Goal: Task Accomplishment & Management: Manage account settings

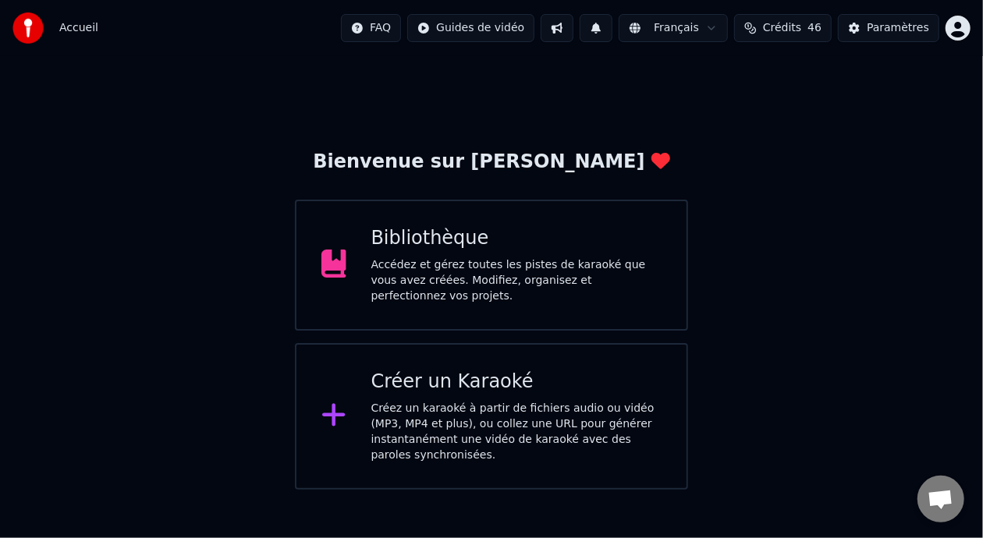
click at [567, 268] on div "Accédez et gérez toutes les pistes de karaoké que vous avez créées. Modifiez, o…" at bounding box center [516, 280] width 291 height 47
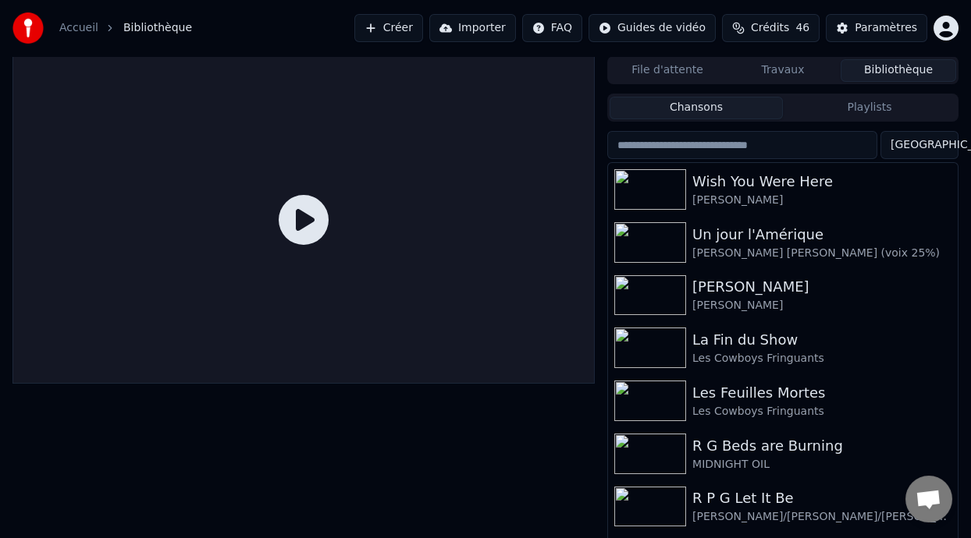
click at [834, 109] on button "Playlists" at bounding box center [869, 108] width 173 height 23
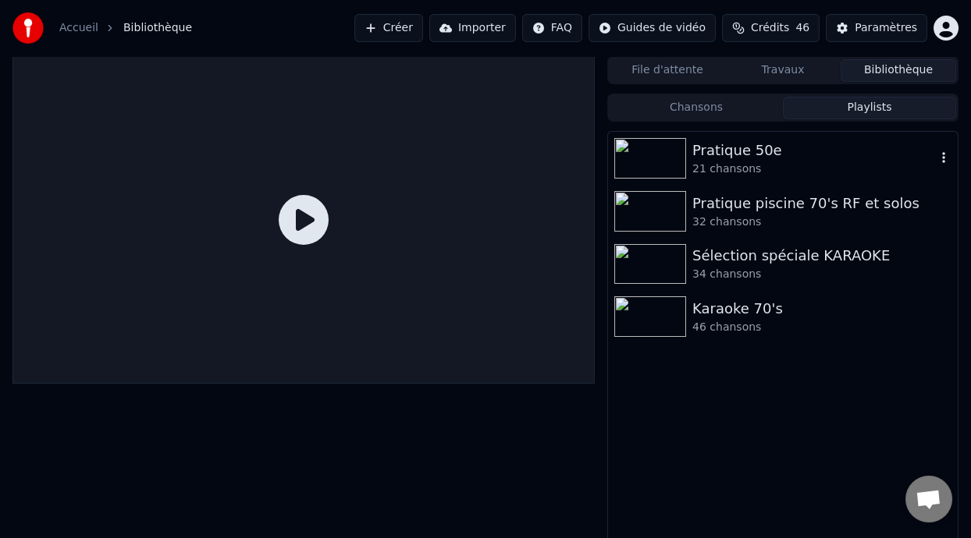
click at [756, 159] on div "Pratique 50e" at bounding box center [813, 151] width 243 height 22
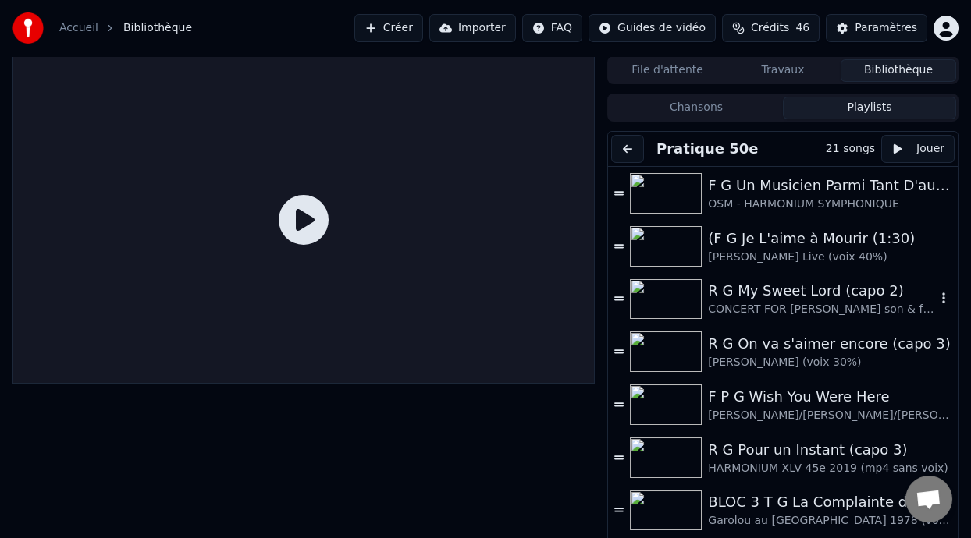
click at [806, 296] on div "R G My Sweet Lord (capo 2)" at bounding box center [822, 291] width 228 height 22
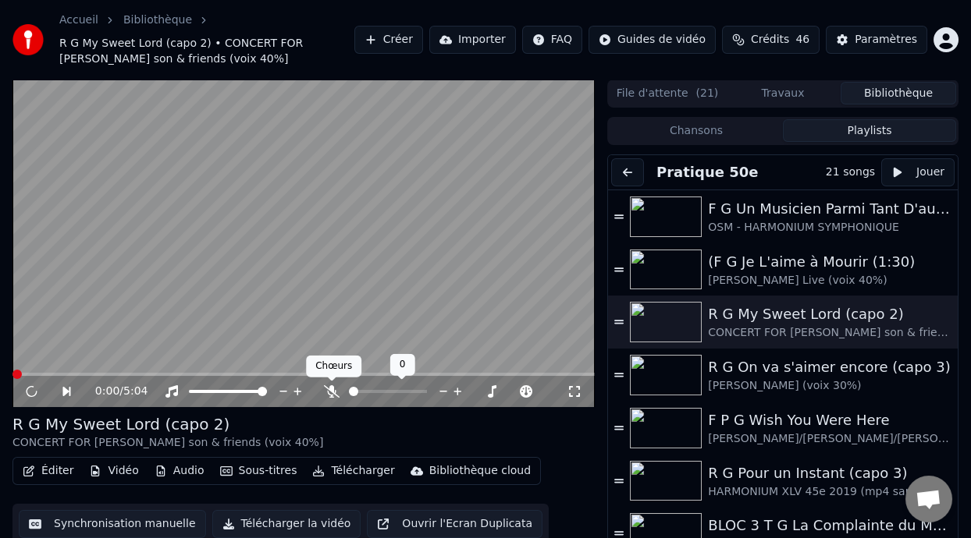
click at [328, 389] on icon at bounding box center [332, 391] width 16 height 12
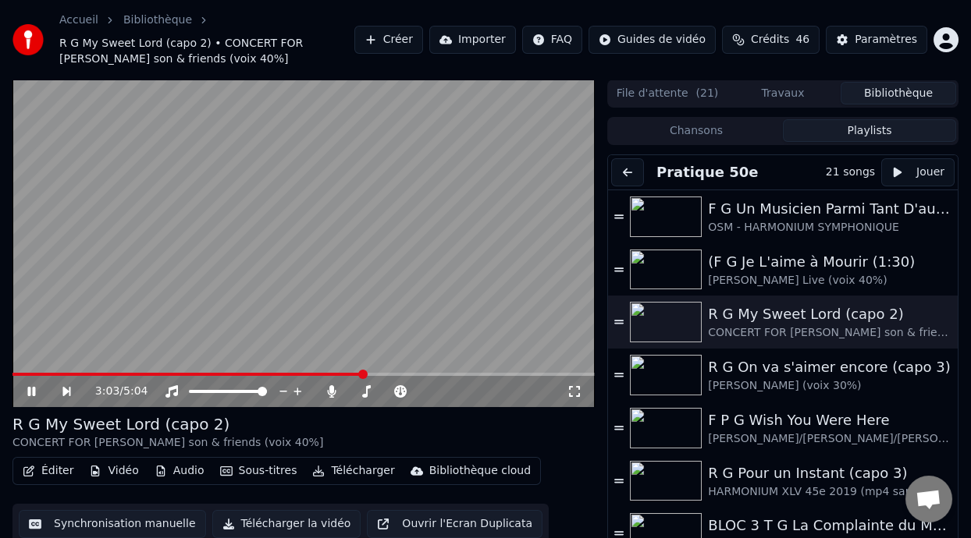
click at [34, 392] on icon at bounding box center [31, 391] width 8 height 9
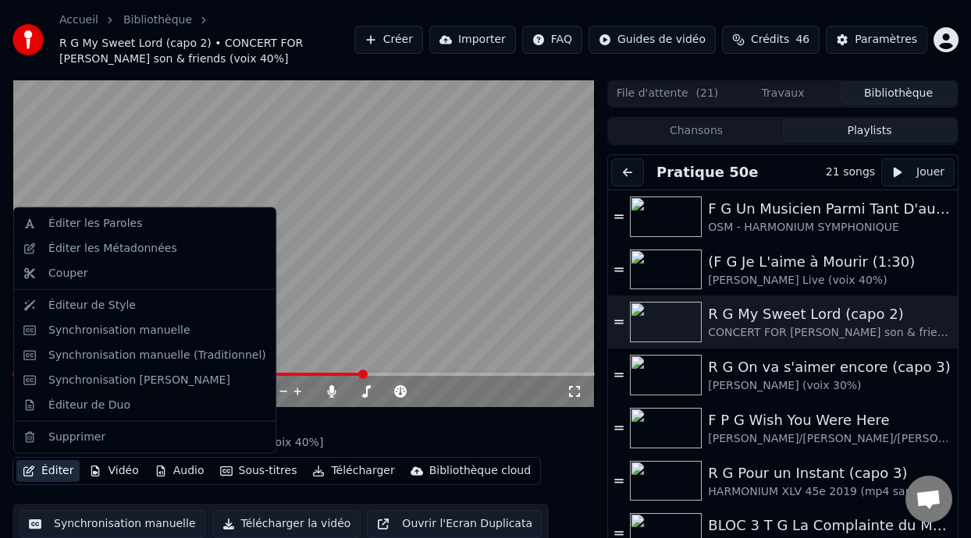
click at [62, 470] on button "Éditer" at bounding box center [47, 471] width 63 height 22
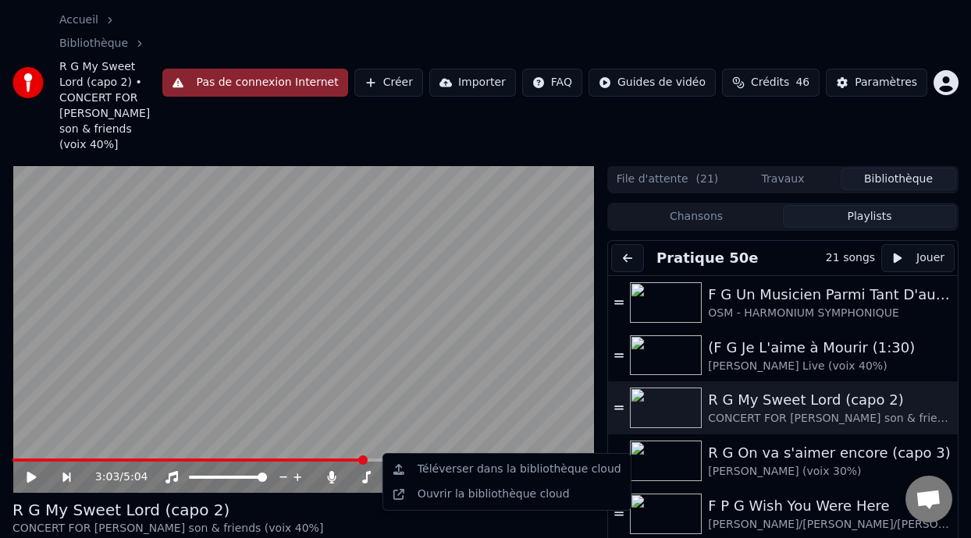
scroll to position [12, 0]
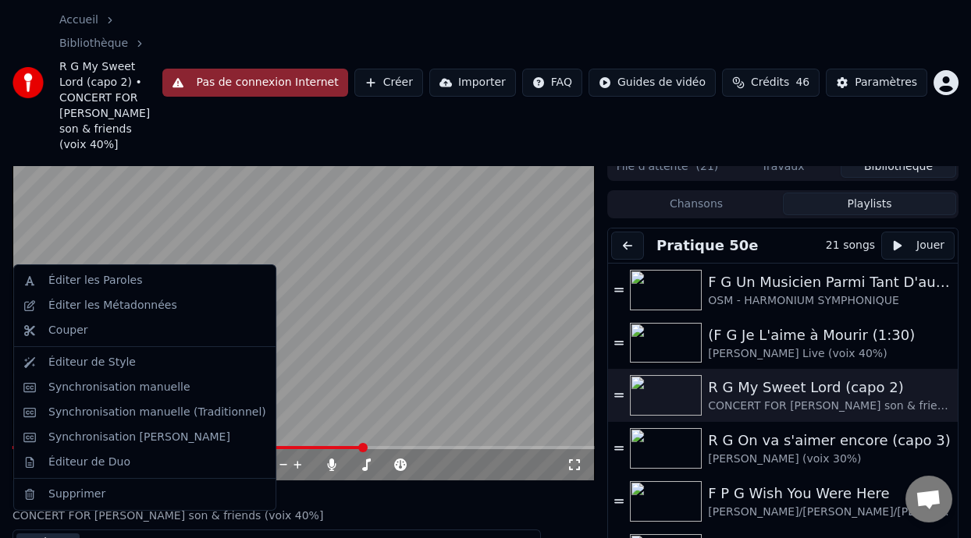
click at [387, 487] on div "R G My Sweet Lord (capo 2) CONCERT FOR [PERSON_NAME] son & friends (voix 40%]" at bounding box center [303, 505] width 582 height 37
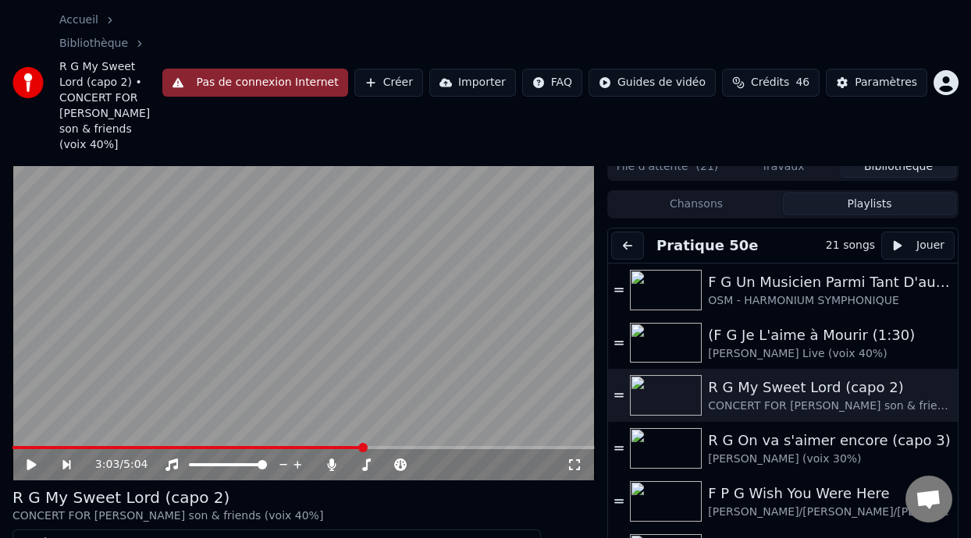
click at [63, 534] on button "Éditer" at bounding box center [47, 545] width 63 height 22
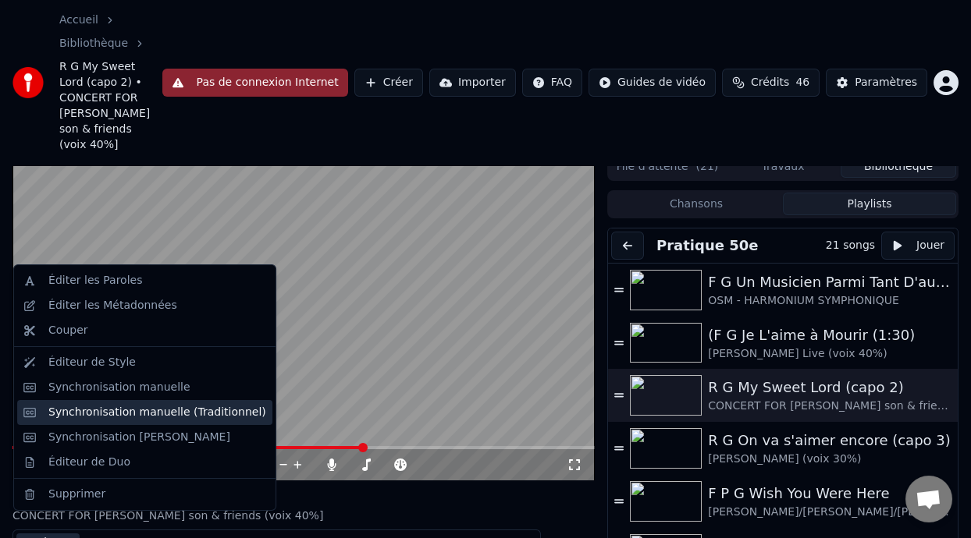
click at [199, 414] on div "Synchronisation manuelle (Traditionnel)" at bounding box center [157, 413] width 218 height 16
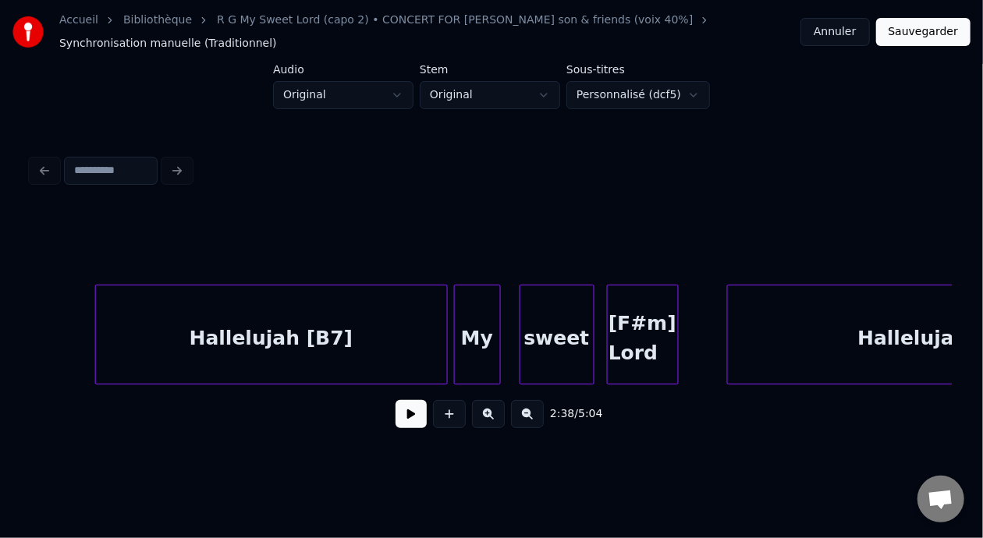
scroll to position [0, 34319]
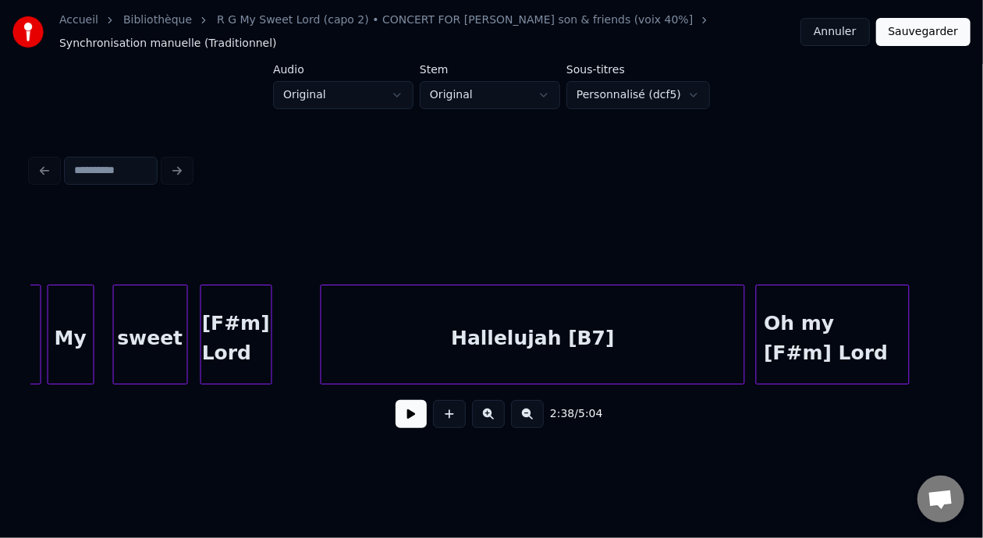
click at [695, 348] on div "Hallelujah [B7]" at bounding box center [532, 339] width 423 height 106
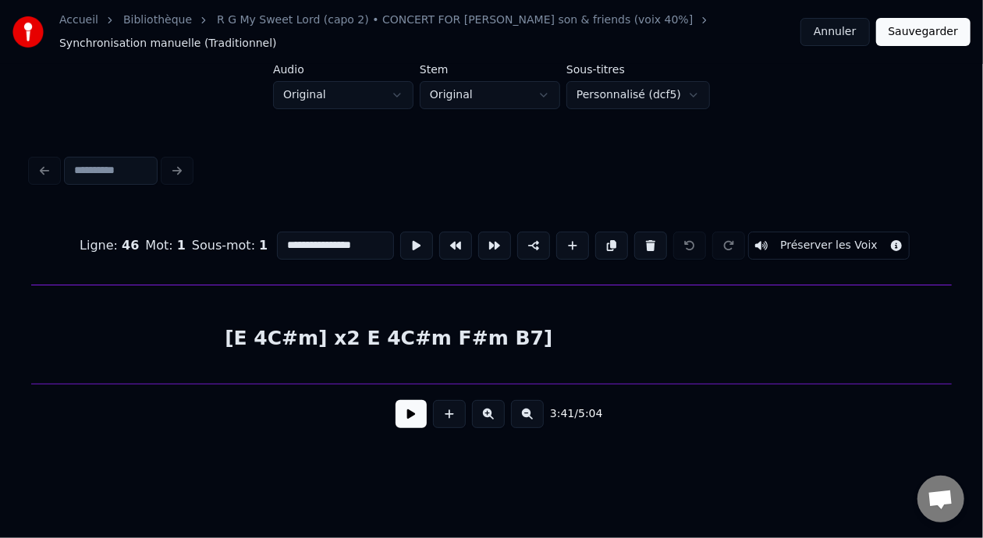
scroll to position [0, 26185]
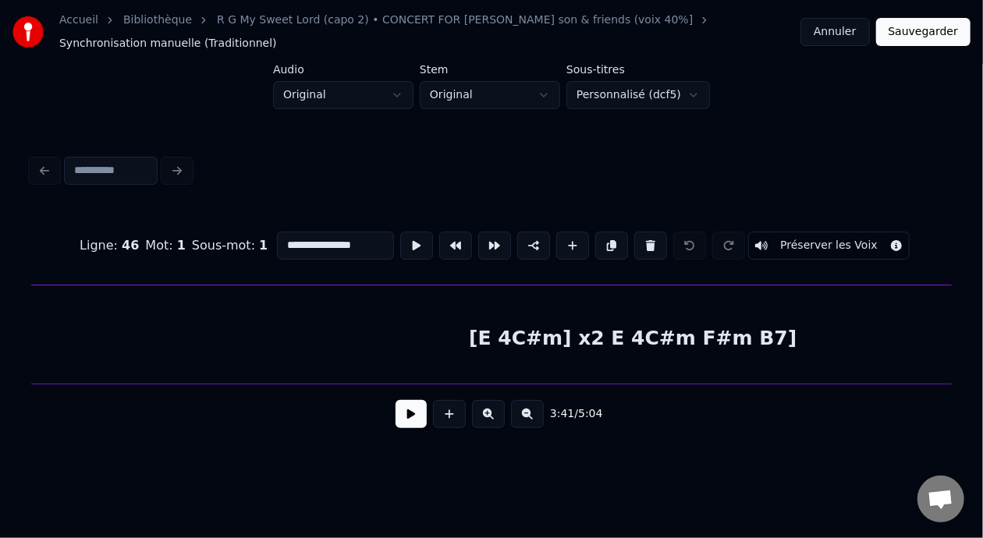
click at [483, 340] on div "[E 4C#m] x2 E 4C#m F#m B7]" at bounding box center [633, 339] width 2129 height 106
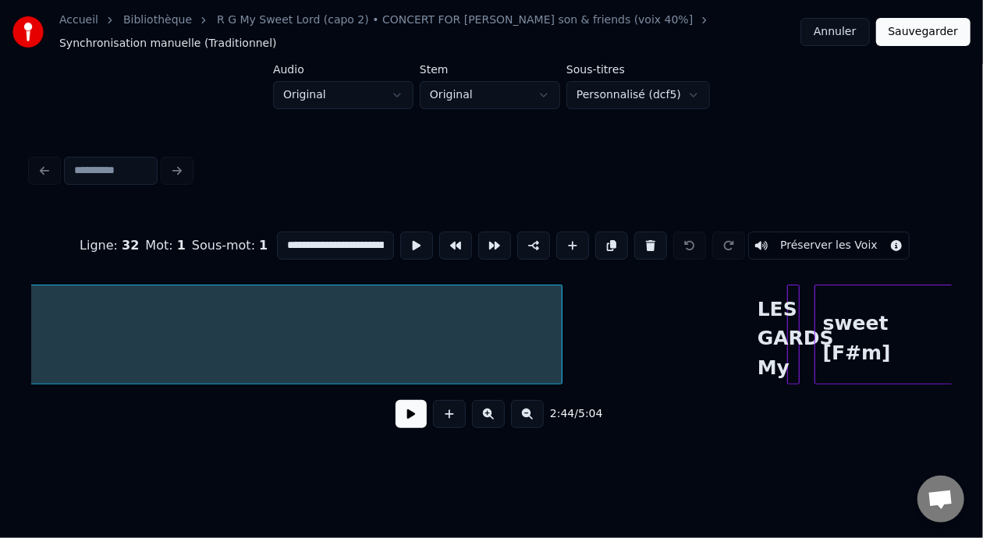
scroll to position [0, 27348]
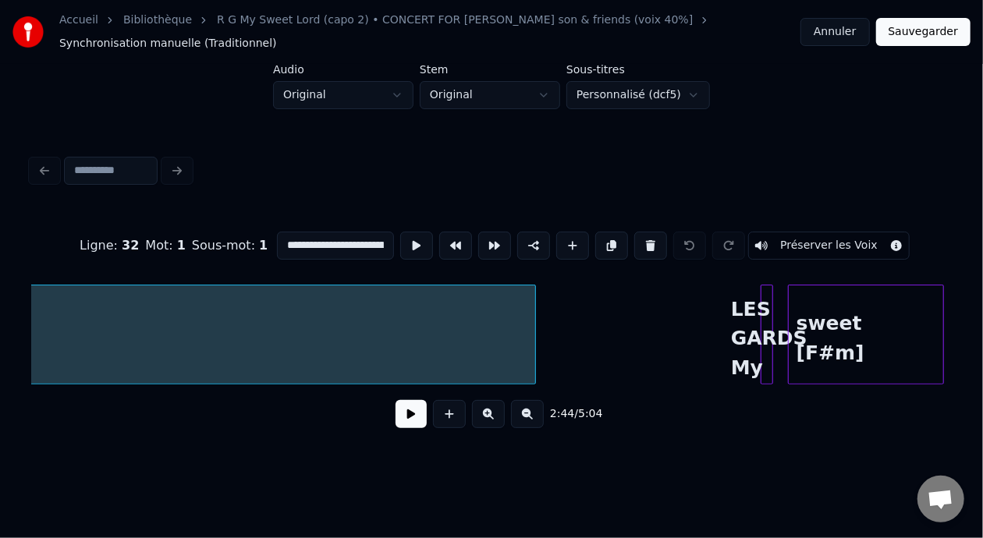
click at [765, 336] on div "LES GARDS My" at bounding box center [769, 339] width 16 height 106
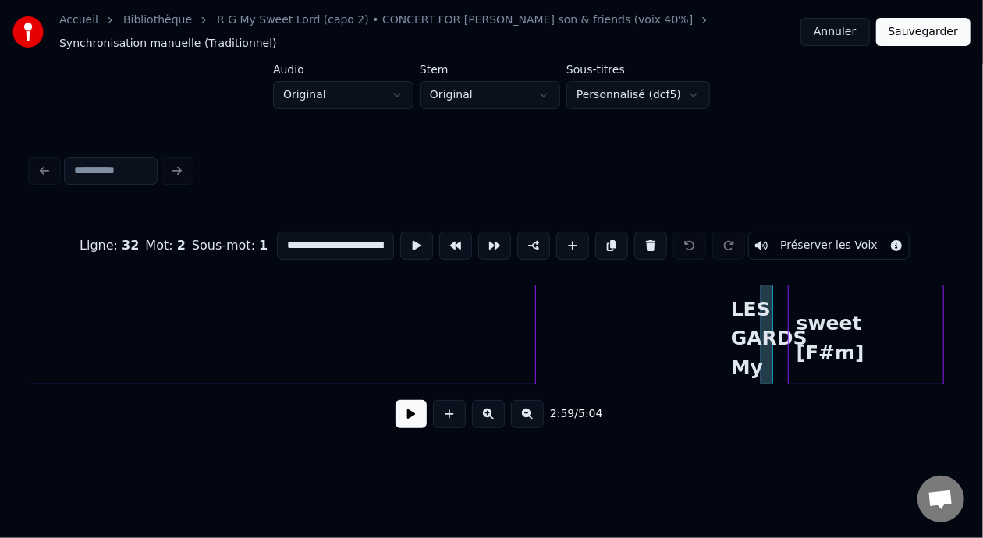
type input "**********"
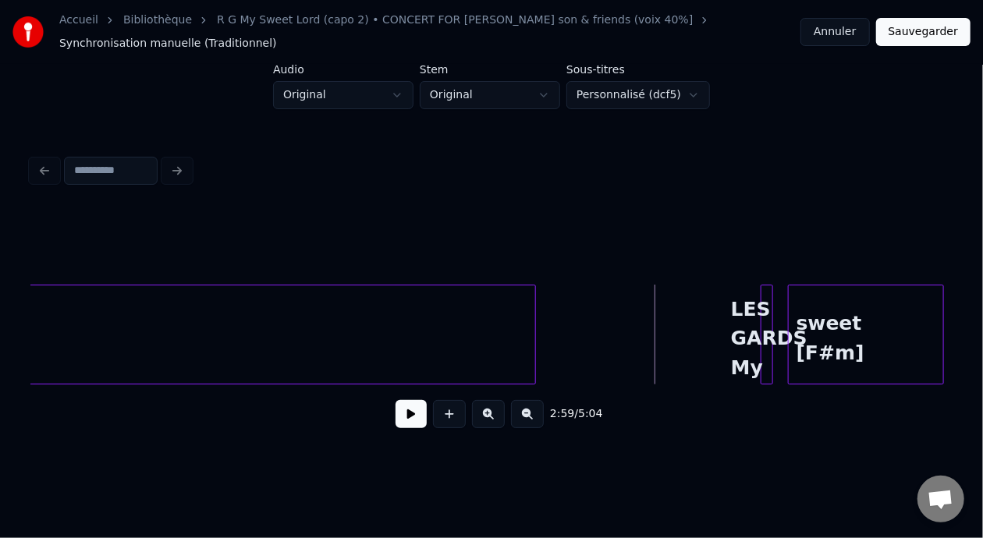
click at [404, 420] on button at bounding box center [411, 414] width 31 height 28
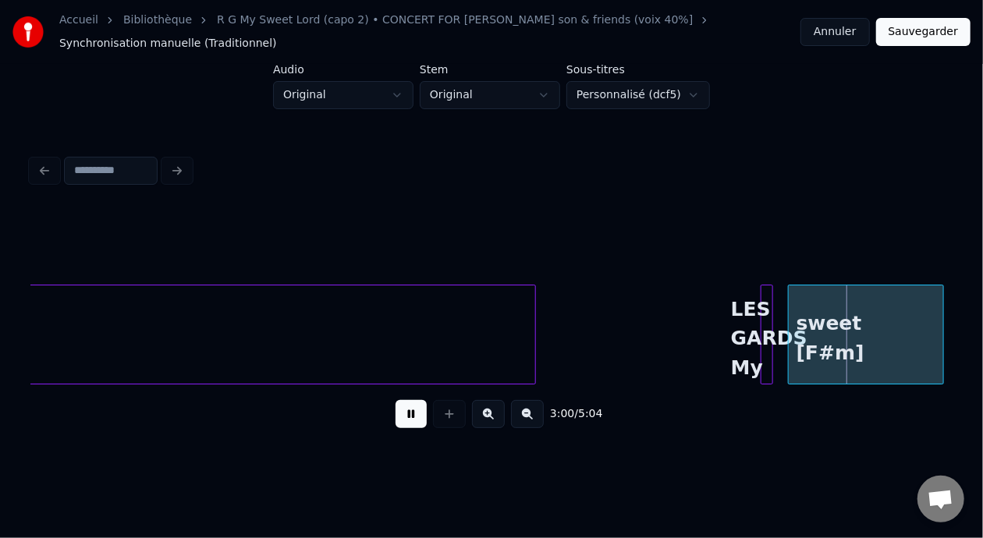
click at [404, 420] on button at bounding box center [411, 414] width 31 height 28
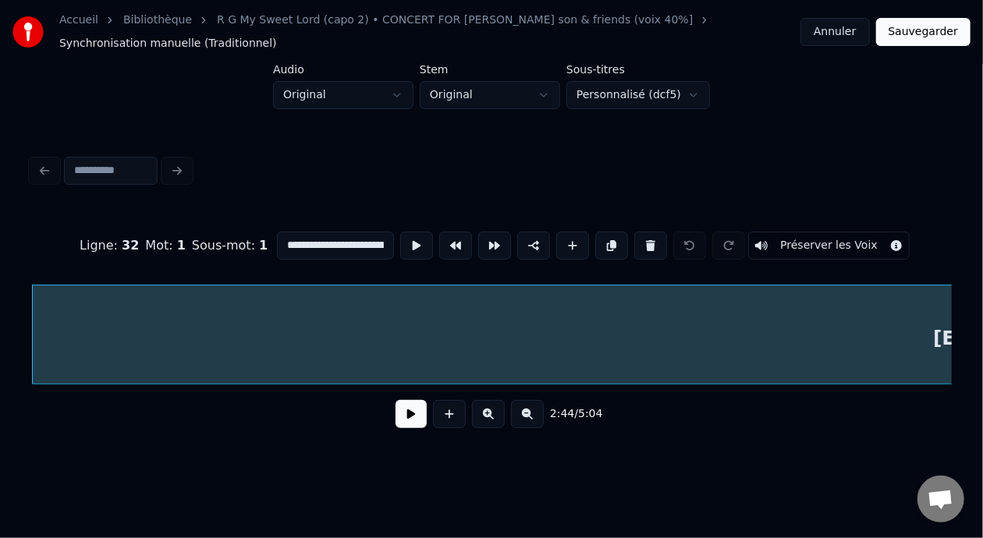
click at [413, 427] on button at bounding box center [411, 414] width 31 height 28
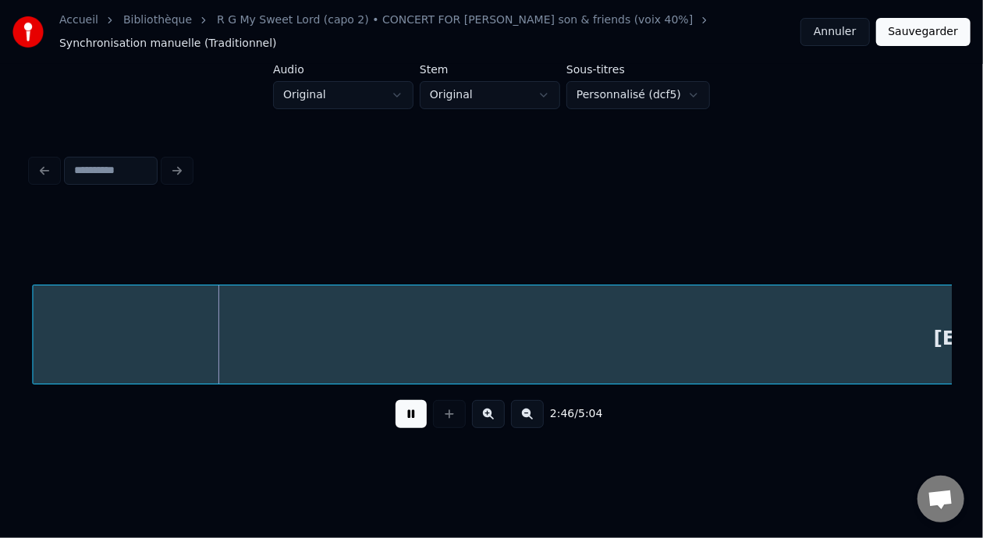
click at [413, 427] on button at bounding box center [411, 414] width 31 height 28
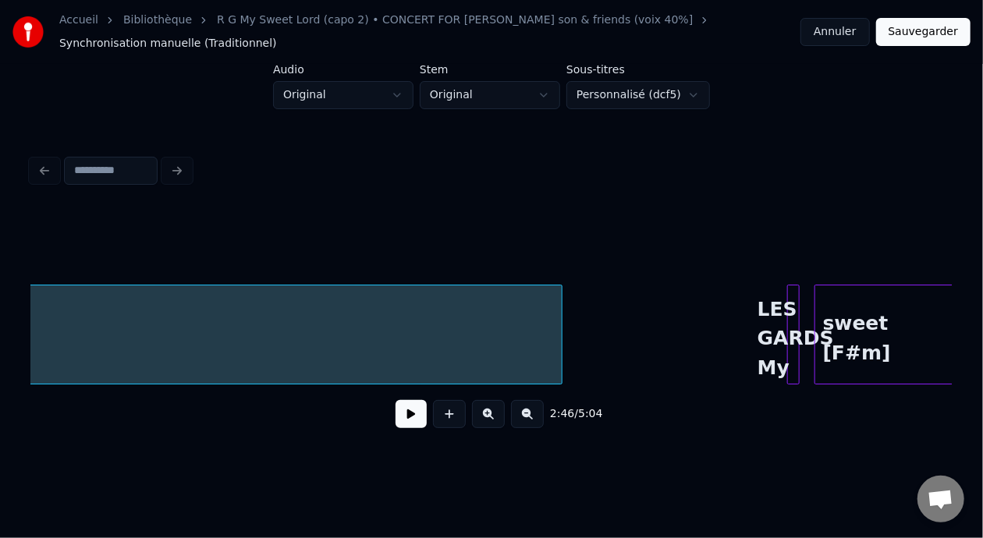
scroll to position [0, 27374]
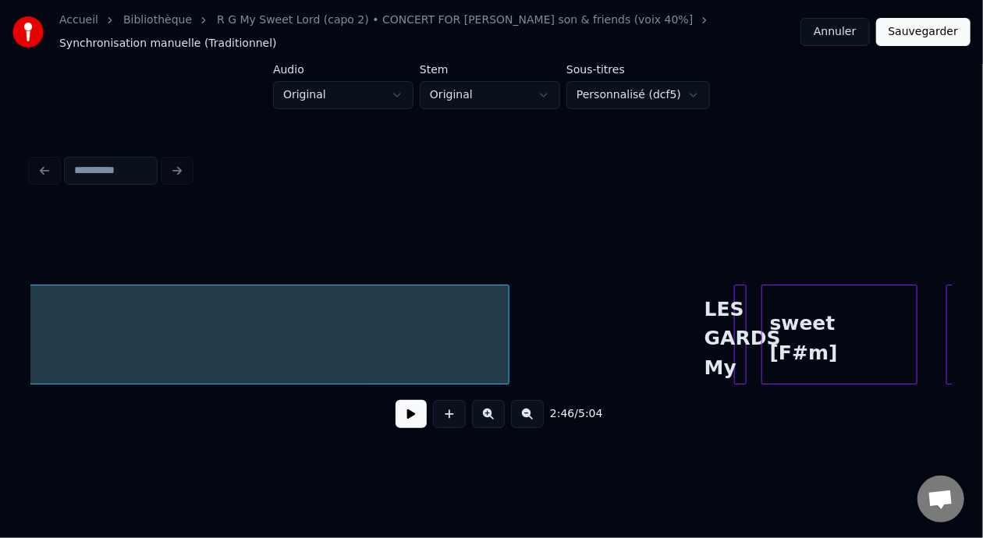
click at [735, 329] on div "LES GARDS My" at bounding box center [743, 339] width 16 height 106
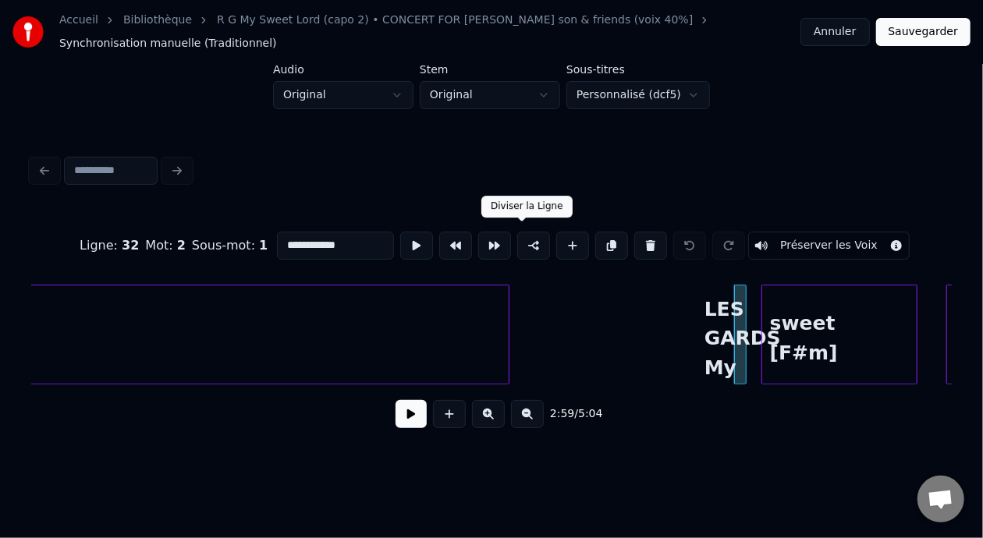
click at [522, 242] on button at bounding box center [533, 246] width 33 height 28
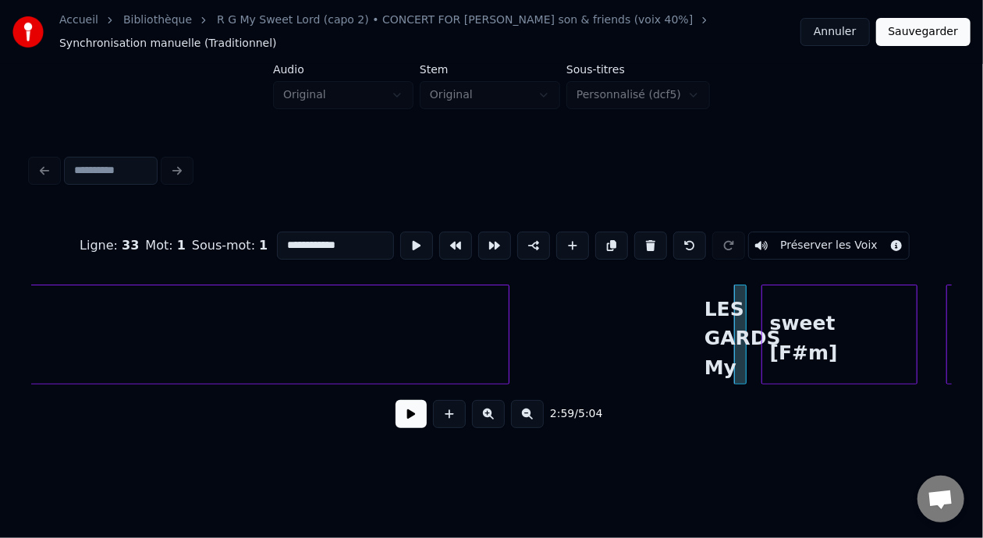
click at [523, 236] on button at bounding box center [533, 246] width 33 height 28
click at [936, 28] on button "Sauvegarder" at bounding box center [923, 32] width 94 height 28
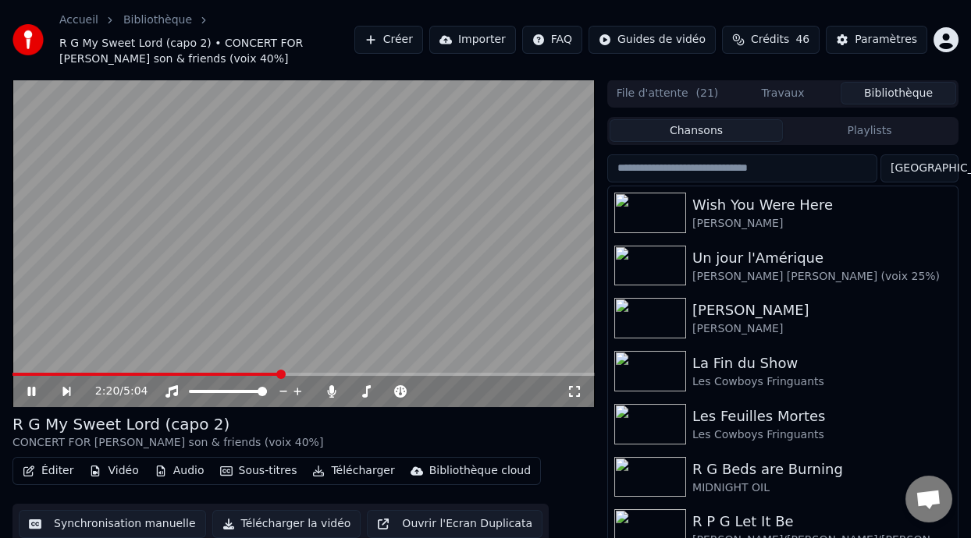
click at [280, 374] on span at bounding box center [280, 374] width 9 height 9
click at [328, 374] on span at bounding box center [327, 374] width 9 height 9
click at [413, 422] on div "R G My Sweet Lord (capo 2) CONCERT FOR [PERSON_NAME] son & friends (voix 40%]" at bounding box center [303, 431] width 582 height 37
click at [30, 389] on icon at bounding box center [31, 391] width 8 height 9
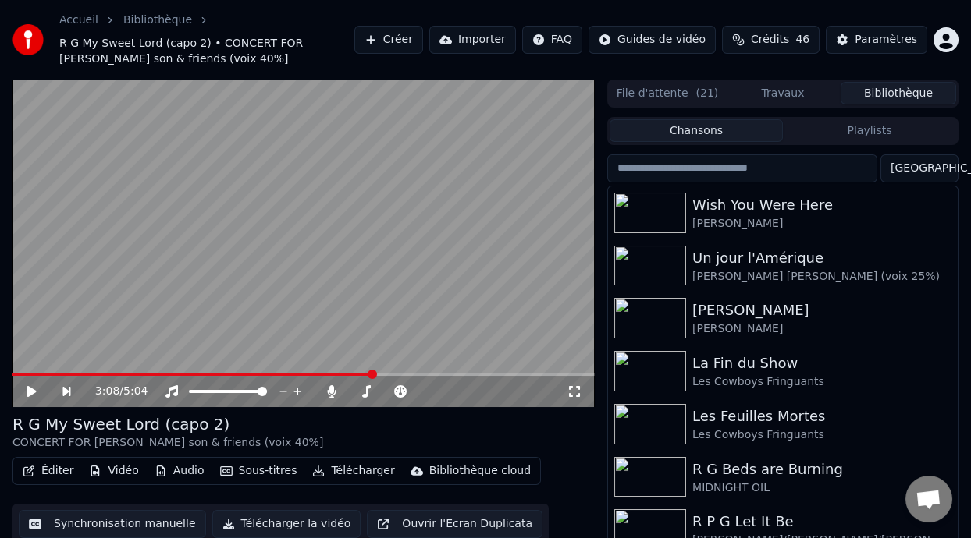
click at [63, 474] on button "Éditer" at bounding box center [47, 471] width 63 height 22
click at [381, 428] on div "R G My Sweet Lord (capo 2) CONCERT FOR [PERSON_NAME] son & friends (voix 40%]" at bounding box center [303, 431] width 582 height 37
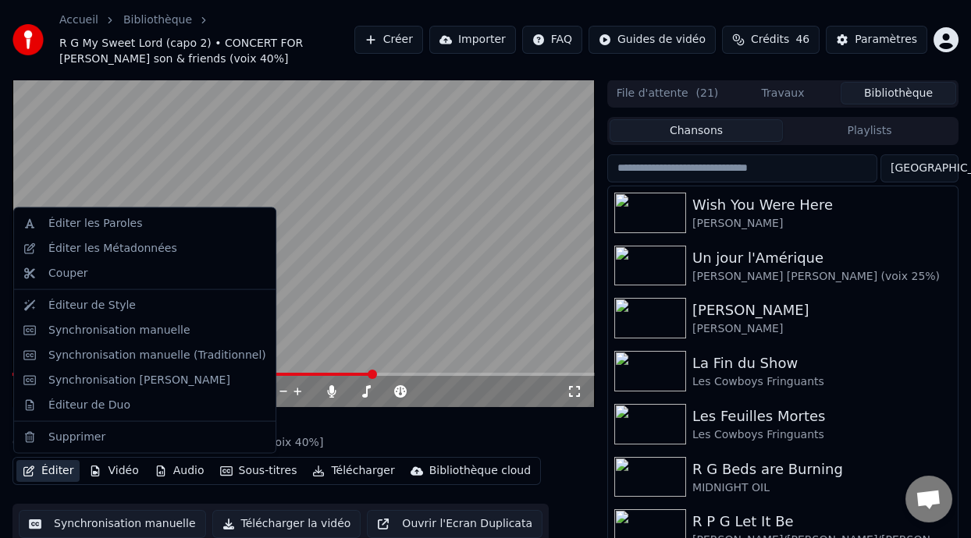
click at [59, 469] on button "Éditer" at bounding box center [47, 471] width 63 height 22
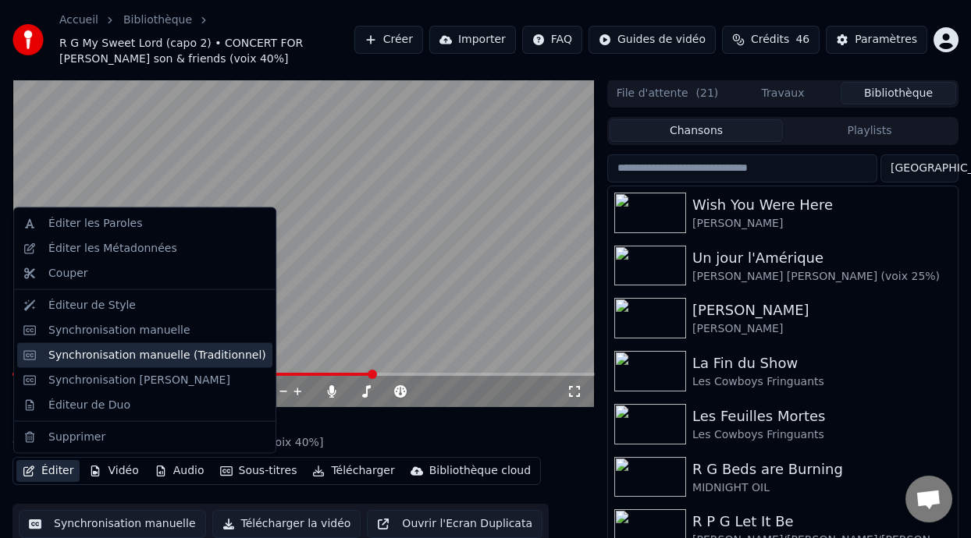
click at [222, 358] on div "Synchronisation manuelle (Traditionnel)" at bounding box center [157, 355] width 218 height 16
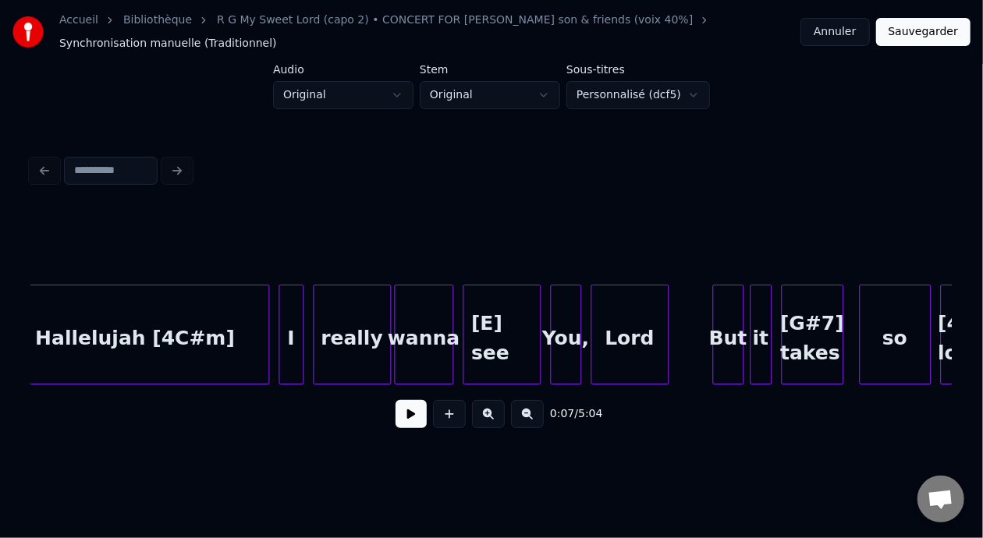
scroll to position [0, 31500]
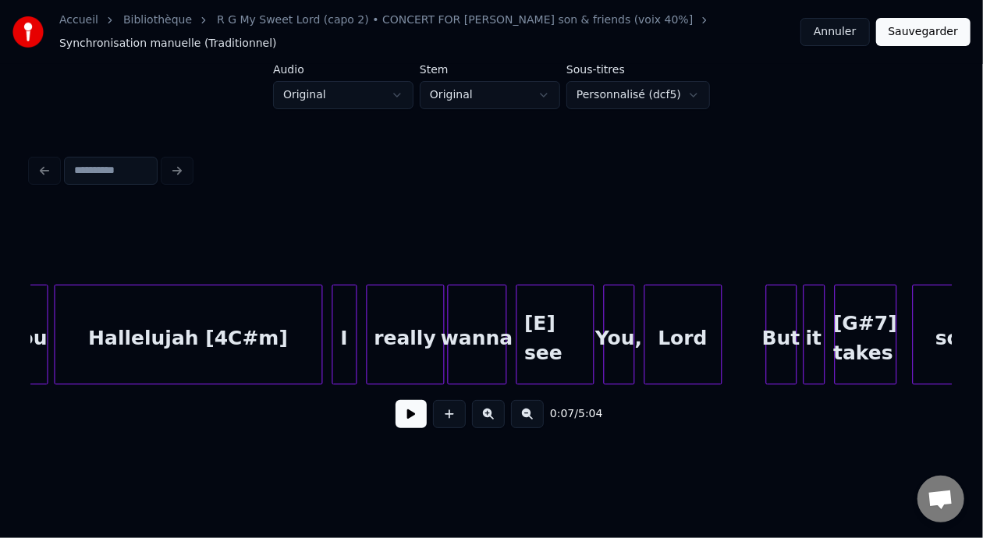
click at [645, 344] on div at bounding box center [647, 335] width 5 height 98
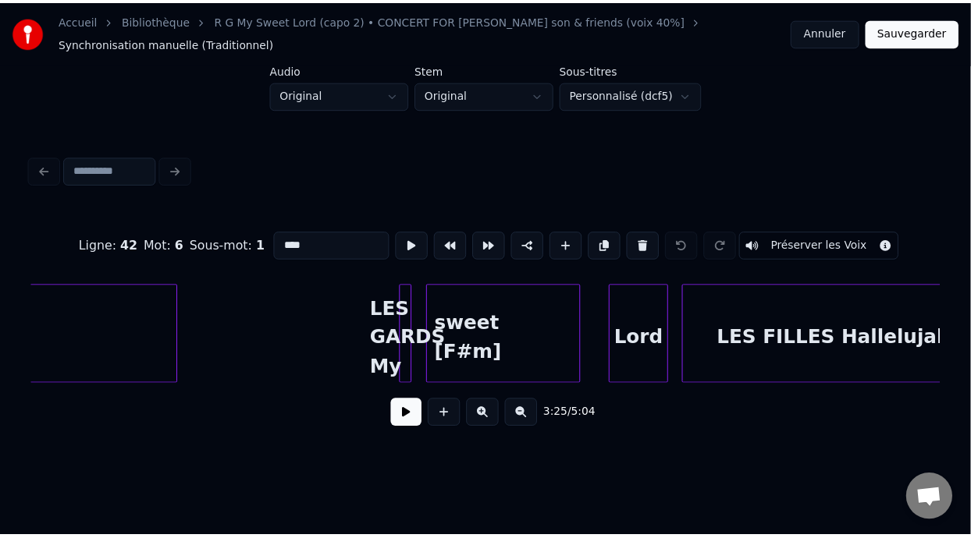
scroll to position [0, 27677]
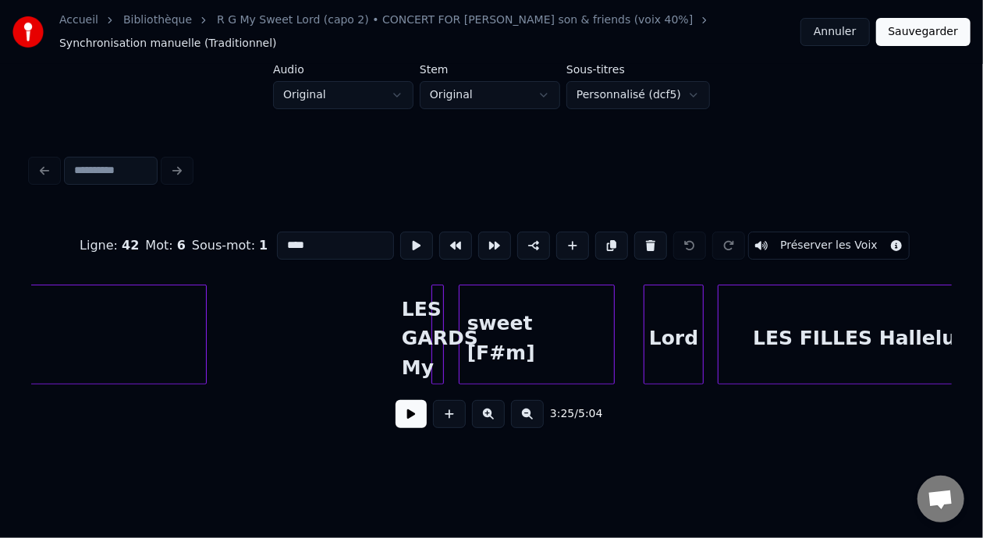
click at [463, 339] on div at bounding box center [462, 335] width 5 height 98
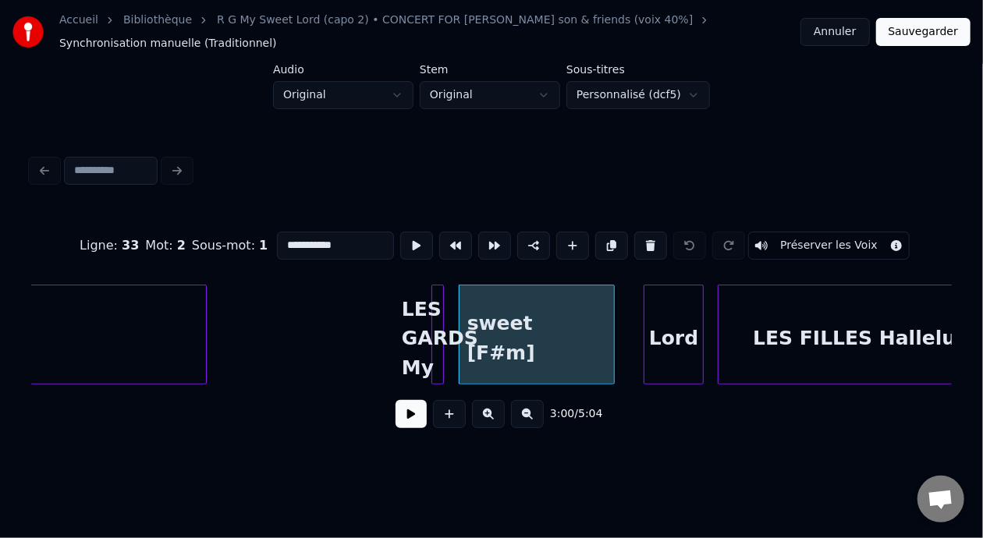
click at [441, 334] on div at bounding box center [440, 335] width 5 height 98
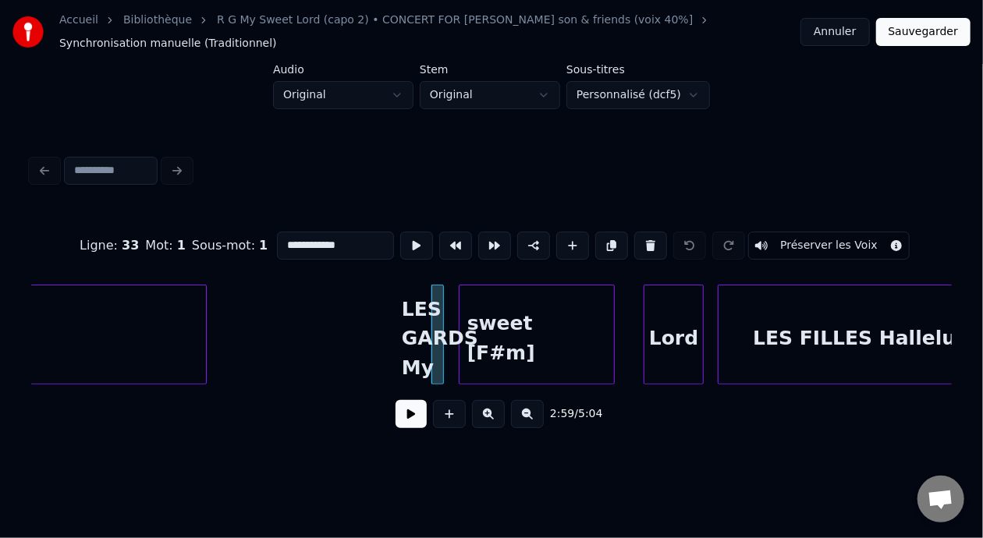
click at [301, 239] on input "**********" at bounding box center [335, 246] width 117 height 28
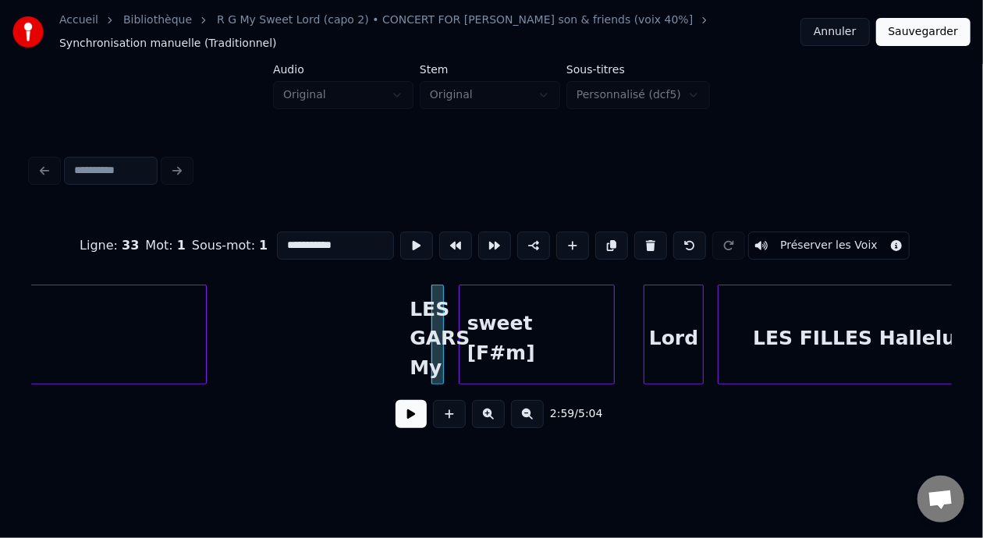
type input "**********"
click at [925, 30] on button "Sauvegarder" at bounding box center [923, 32] width 94 height 28
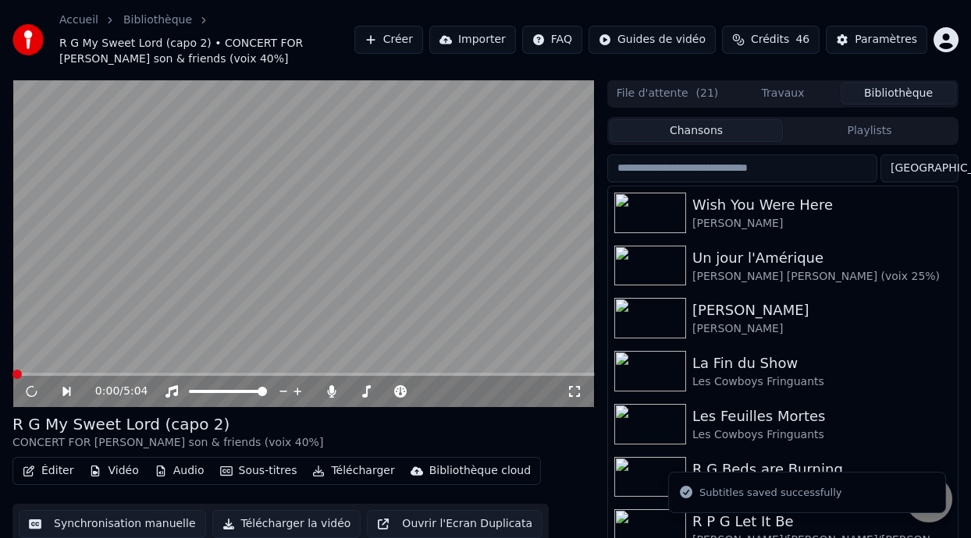
click at [63, 473] on button "Éditer" at bounding box center [47, 471] width 63 height 22
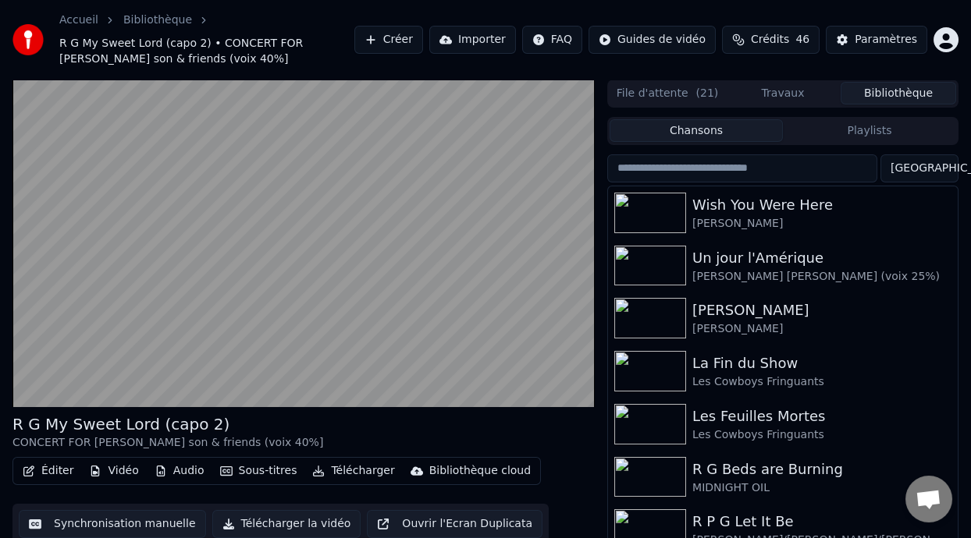
click at [514, 429] on div "R G My Sweet Lord (capo 2) CONCERT FOR [PERSON_NAME] son & friends (voix 40%]" at bounding box center [303, 431] width 582 height 37
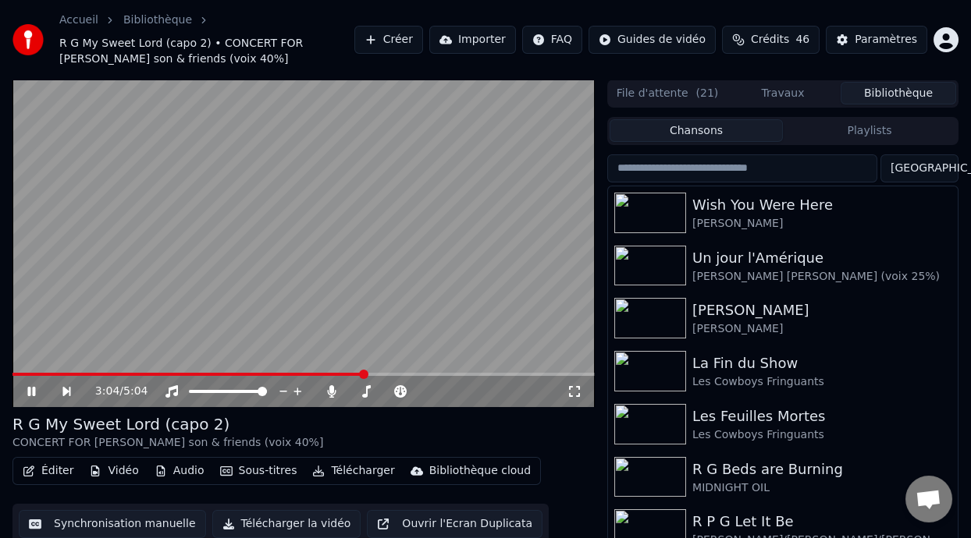
click at [365, 371] on span at bounding box center [363, 374] width 9 height 9
click at [374, 424] on div "R G My Sweet Lord (capo 2) CONCERT FOR [PERSON_NAME] son & friends (voix 40%]" at bounding box center [303, 431] width 582 height 37
click at [34, 393] on icon at bounding box center [31, 391] width 8 height 9
click at [364, 374] on span at bounding box center [363, 374] width 9 height 9
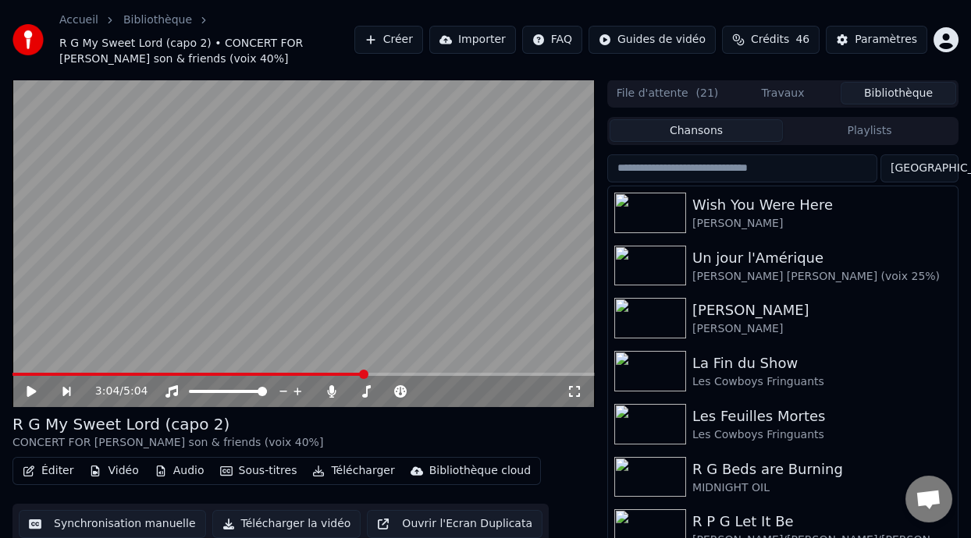
click at [30, 388] on icon at bounding box center [31, 391] width 9 height 11
click at [30, 388] on icon at bounding box center [42, 391] width 35 height 12
click at [12, 370] on span at bounding box center [16, 374] width 9 height 9
click at [30, 389] on icon at bounding box center [31, 391] width 9 height 11
click at [382, 370] on span at bounding box center [386, 374] width 9 height 9
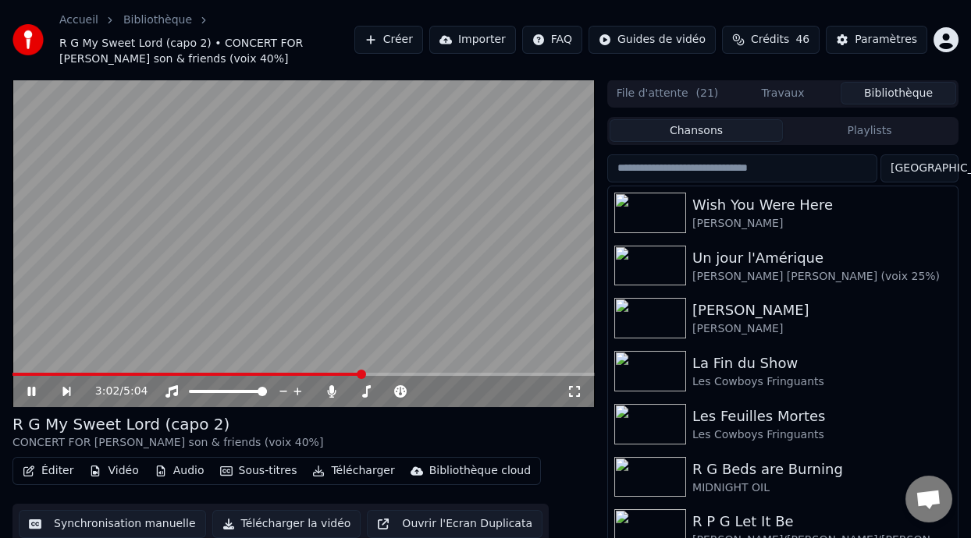
click at [41, 389] on icon at bounding box center [42, 391] width 35 height 12
click at [31, 389] on icon at bounding box center [31, 391] width 9 height 11
click at [293, 373] on span at bounding box center [153, 374] width 282 height 3
click at [30, 386] on icon at bounding box center [42, 391] width 35 height 12
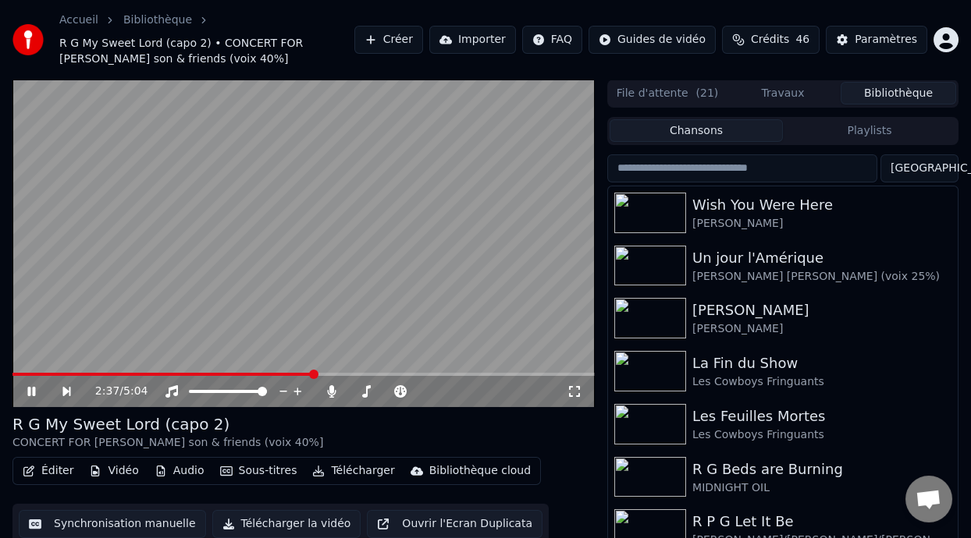
click at [17, 373] on span at bounding box center [162, 374] width 301 height 3
click at [362, 379] on span at bounding box center [359, 374] width 9 height 9
click at [30, 389] on icon at bounding box center [31, 391] width 8 height 9
click at [30, 389] on icon at bounding box center [31, 391] width 9 height 11
click at [334, 425] on div "R G My Sweet Lord (capo 2) CONCERT FOR [PERSON_NAME] son & friends (voix 40%]" at bounding box center [303, 431] width 582 height 37
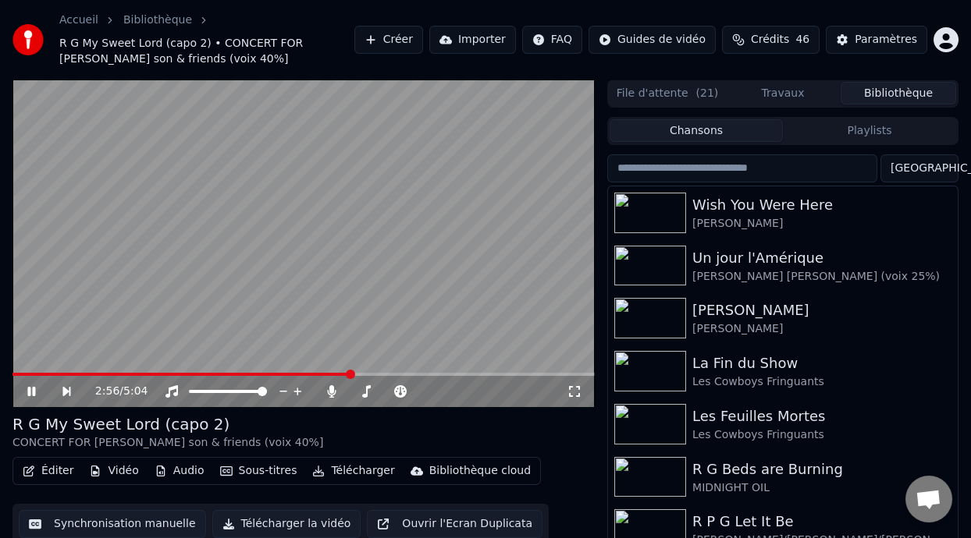
scroll to position [51, 0]
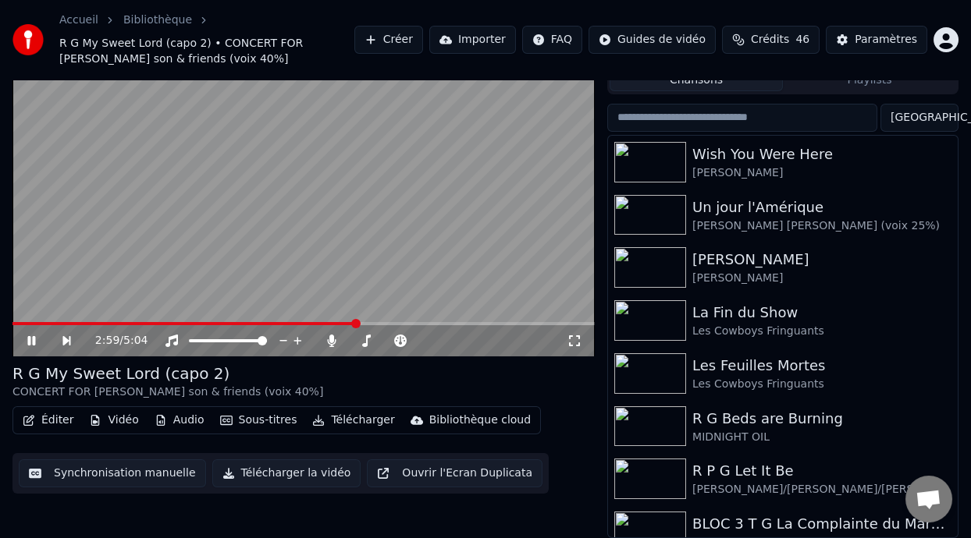
click at [32, 340] on icon at bounding box center [31, 340] width 8 height 9
click at [33, 343] on icon at bounding box center [42, 341] width 35 height 12
click at [30, 337] on icon at bounding box center [31, 340] width 9 height 11
click at [30, 337] on icon at bounding box center [31, 340] width 8 height 9
click at [346, 320] on span at bounding box center [347, 323] width 9 height 9
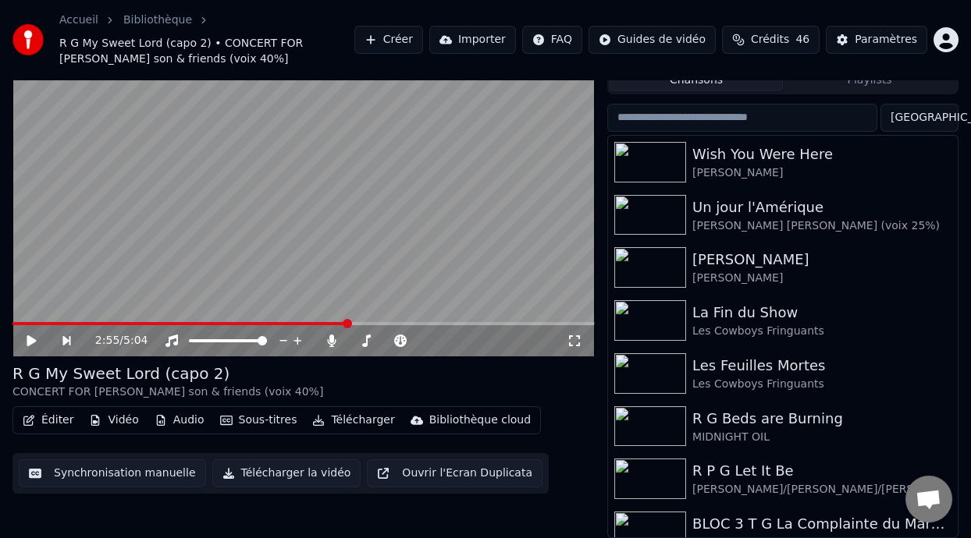
click at [34, 335] on icon at bounding box center [42, 341] width 35 height 12
click at [157, 371] on div "R G My Sweet Lord (capo 2)" at bounding box center [167, 374] width 311 height 22
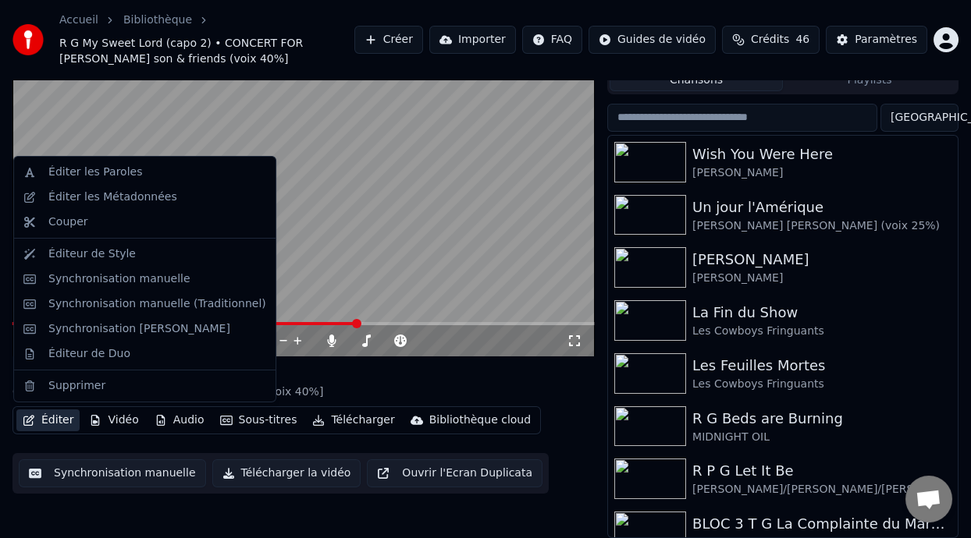
click at [62, 421] on button "Éditer" at bounding box center [47, 421] width 63 height 22
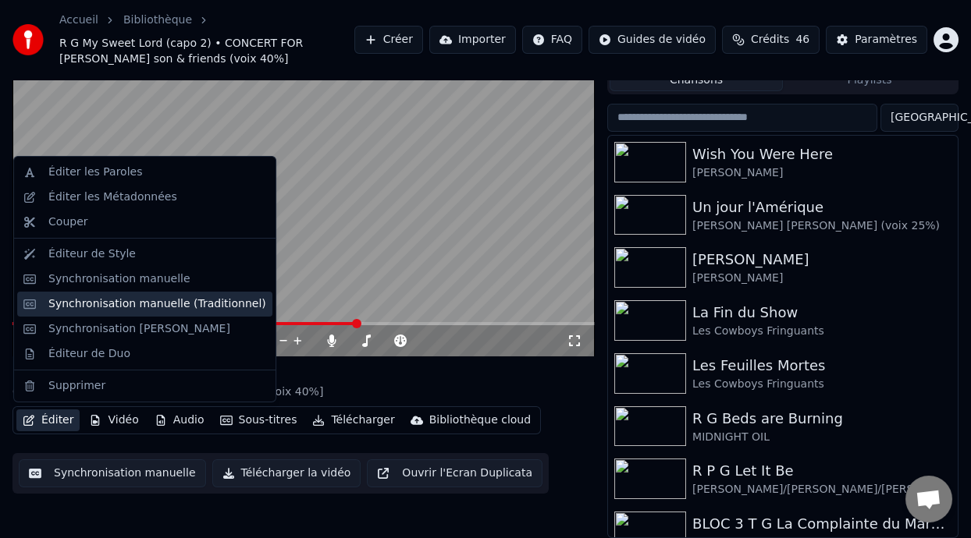
click at [172, 302] on div "Synchronisation manuelle (Traditionnel)" at bounding box center [157, 304] width 218 height 16
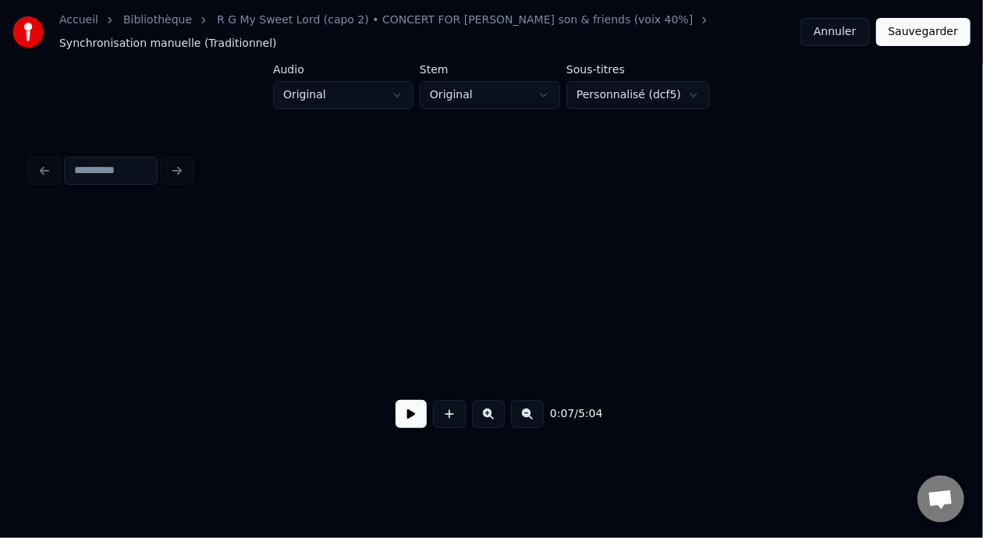
scroll to position [0, 1163]
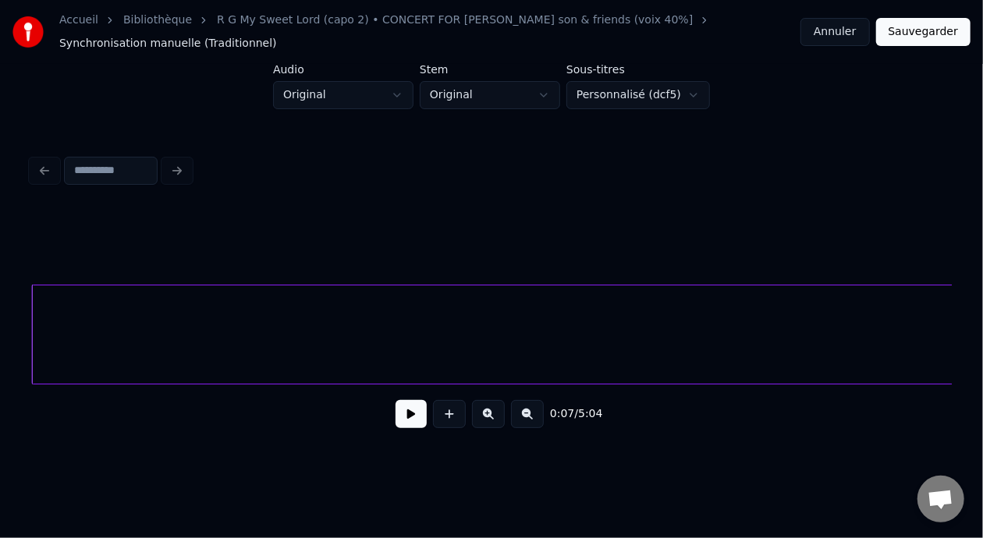
click at [825, 35] on button "Annuler" at bounding box center [834, 32] width 69 height 28
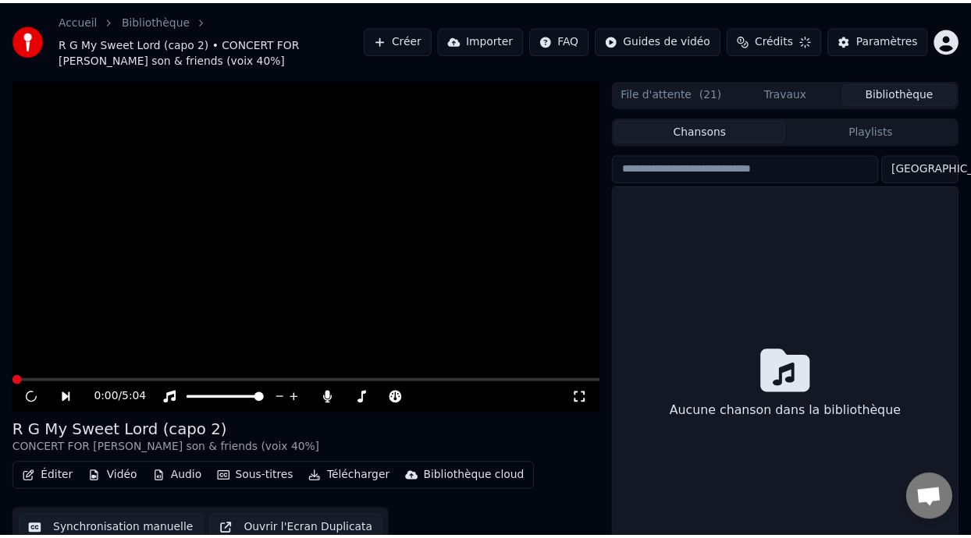
scroll to position [50, 0]
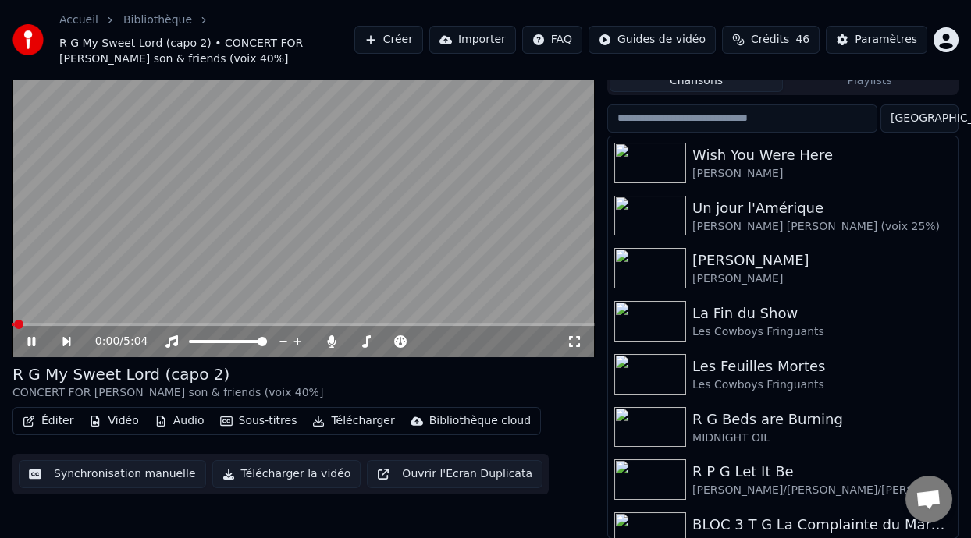
click at [31, 342] on icon at bounding box center [42, 341] width 35 height 12
click at [62, 423] on button "Éditer" at bounding box center [47, 421] width 63 height 22
click at [321, 329] on span at bounding box center [318, 324] width 9 height 9
click at [34, 342] on icon at bounding box center [31, 341] width 9 height 11
click at [32, 338] on icon at bounding box center [42, 341] width 35 height 12
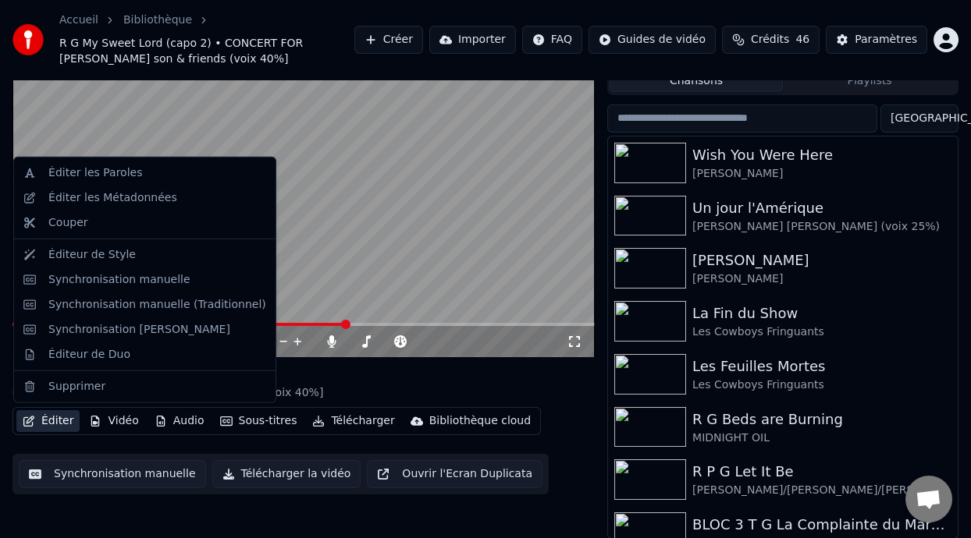
click at [59, 418] on button "Éditer" at bounding box center [47, 421] width 63 height 22
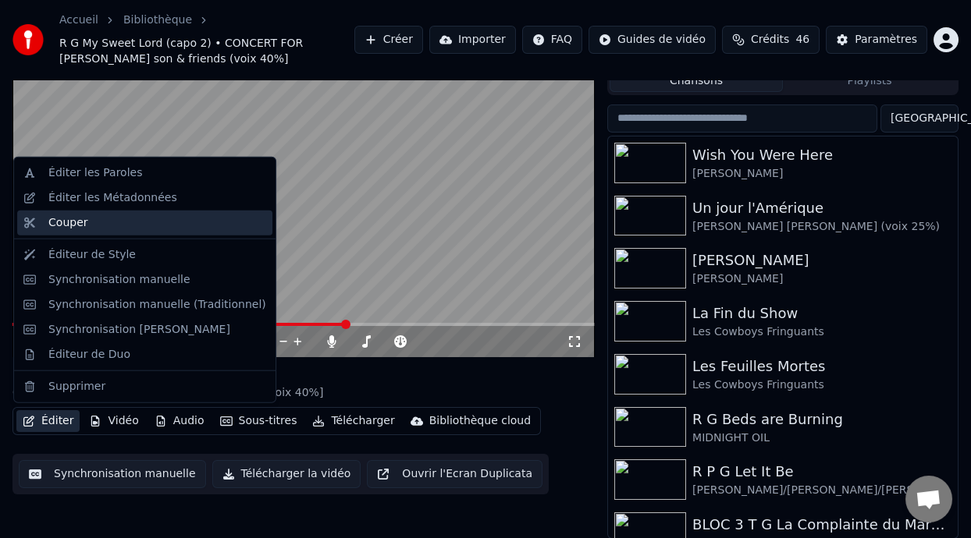
click at [124, 217] on div "Couper" at bounding box center [157, 223] width 218 height 16
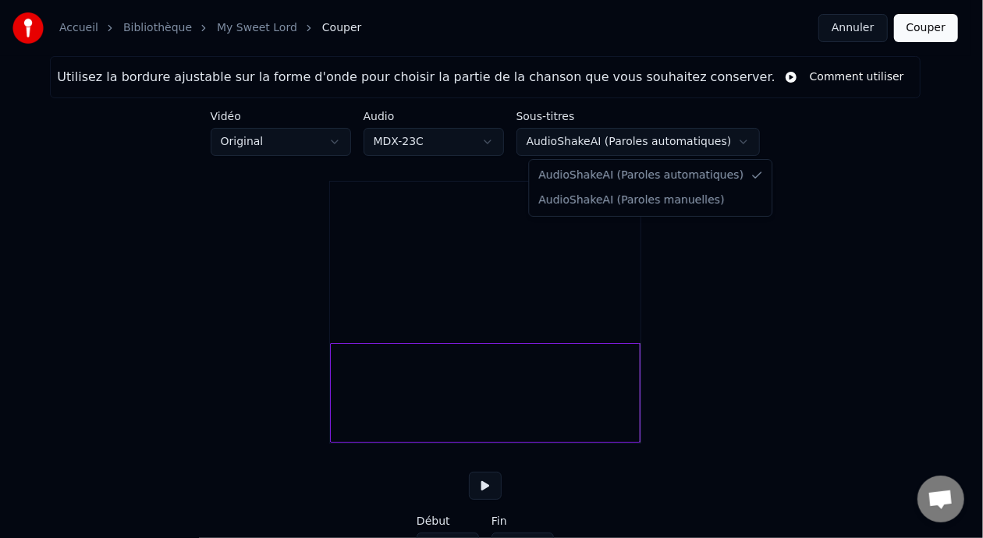
click at [732, 140] on html "Accueil Bibliothèque My Sweet Lord Couper Annuler Couper Utilisez la bordure aj…" at bounding box center [491, 296] width 983 height 592
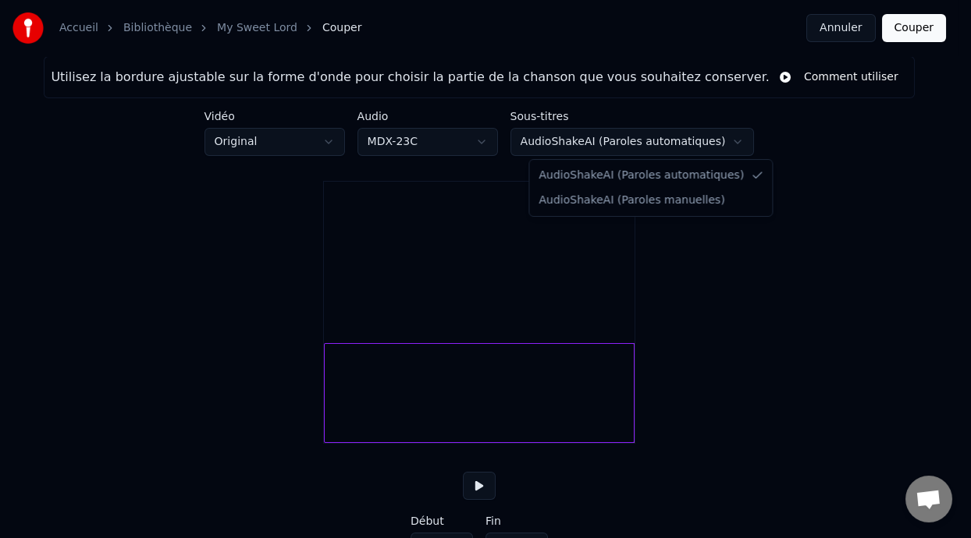
click at [732, 140] on html "Accueil Bibliothèque My Sweet Lord Couper Annuler Couper Utilisez la bordure aj…" at bounding box center [485, 296] width 971 height 592
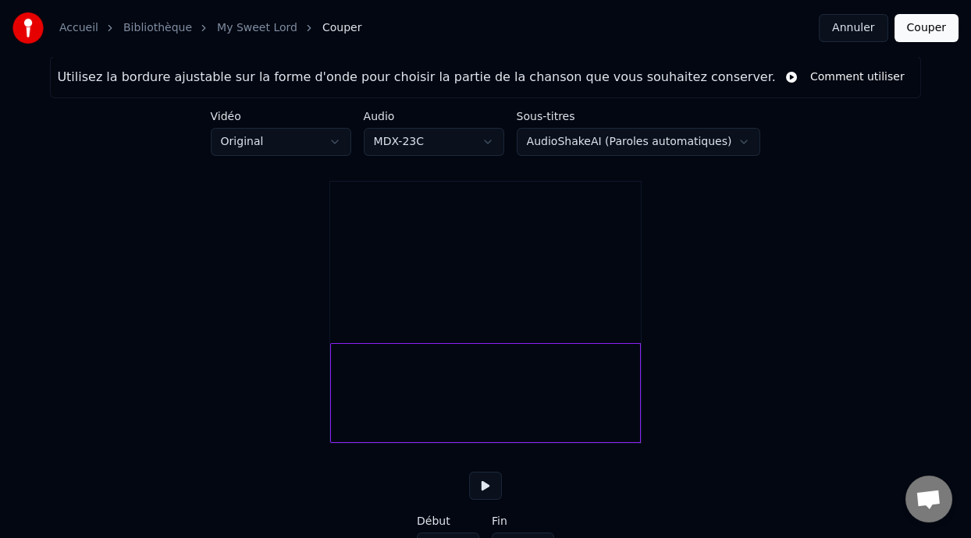
click at [858, 27] on button "Annuler" at bounding box center [852, 28] width 69 height 28
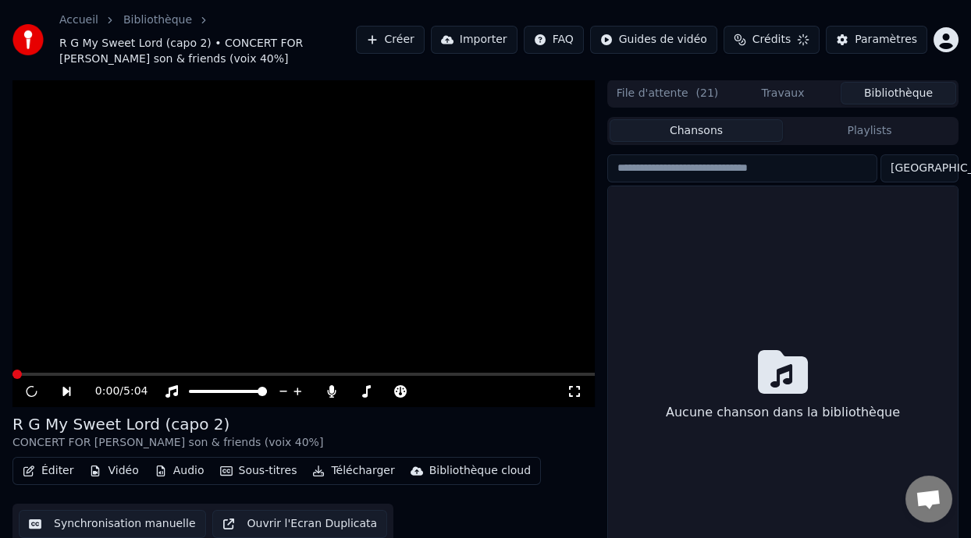
scroll to position [50, 0]
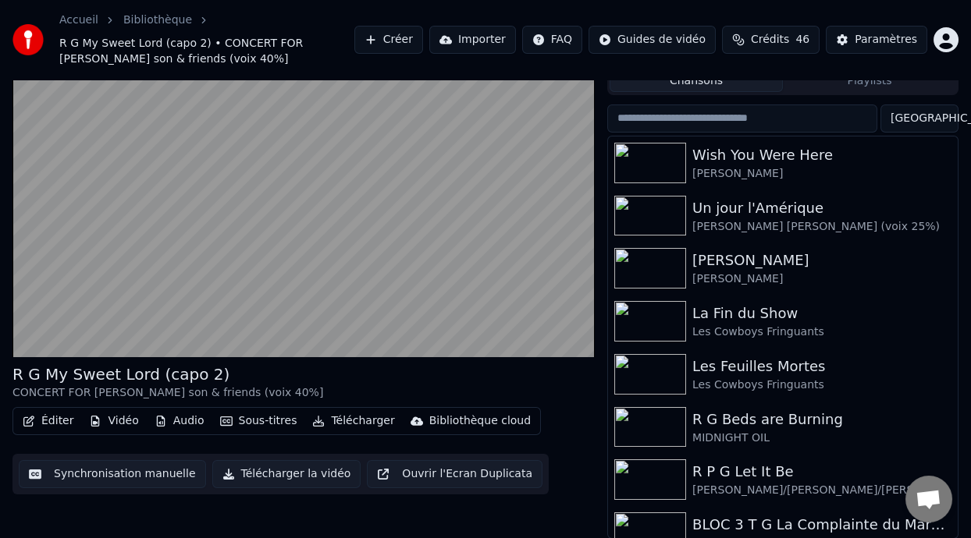
click at [117, 421] on button "Vidéo" at bounding box center [114, 421] width 62 height 22
click at [115, 420] on button "Vidéo" at bounding box center [114, 421] width 62 height 22
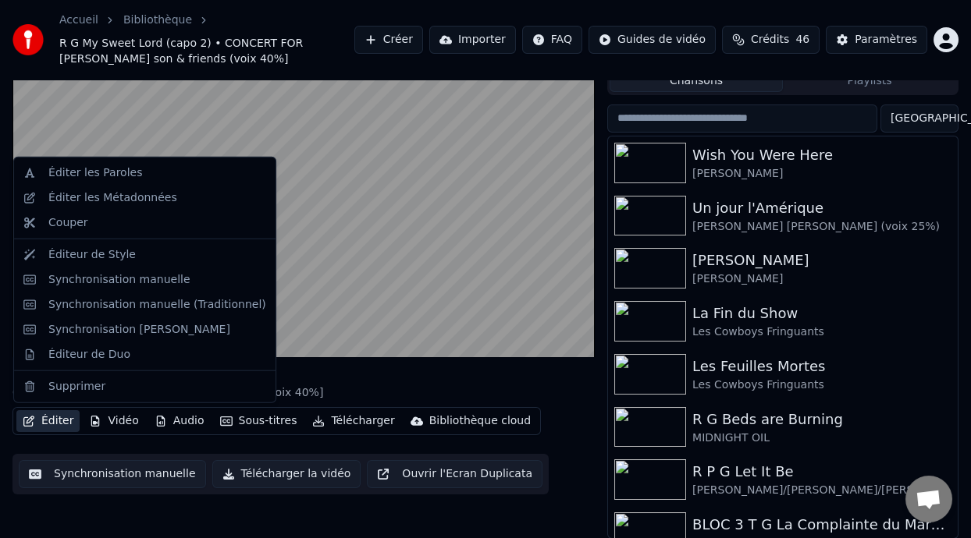
click at [55, 413] on button "Éditer" at bounding box center [47, 421] width 63 height 22
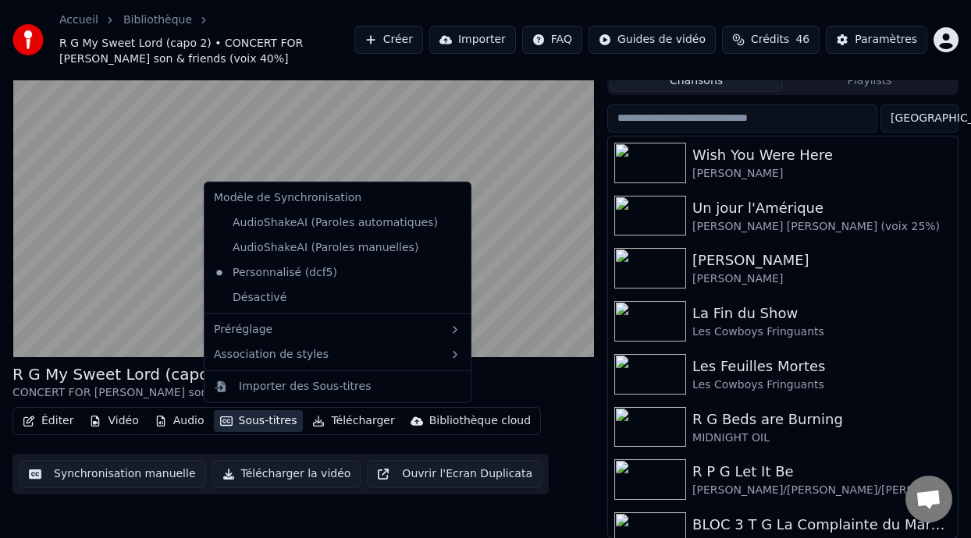
click at [243, 423] on button "Sous-titres" at bounding box center [259, 421] width 90 height 22
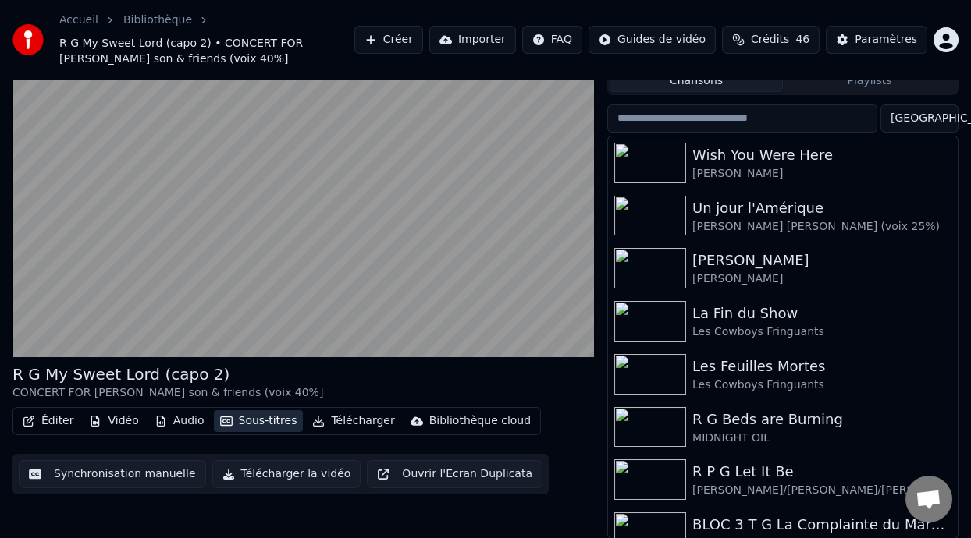
click at [243, 423] on button "Sous-titres" at bounding box center [259, 421] width 90 height 22
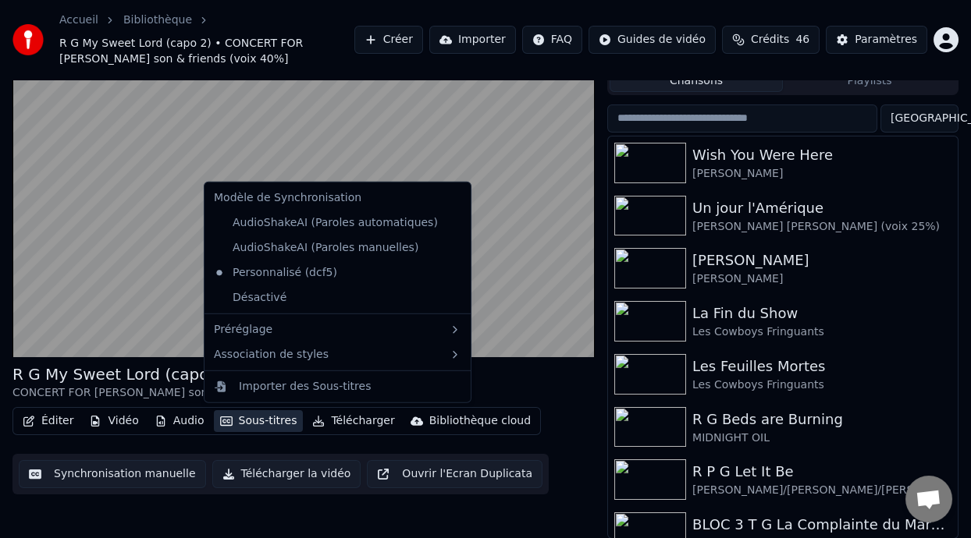
click at [243, 423] on button "Sous-titres" at bounding box center [259, 421] width 90 height 22
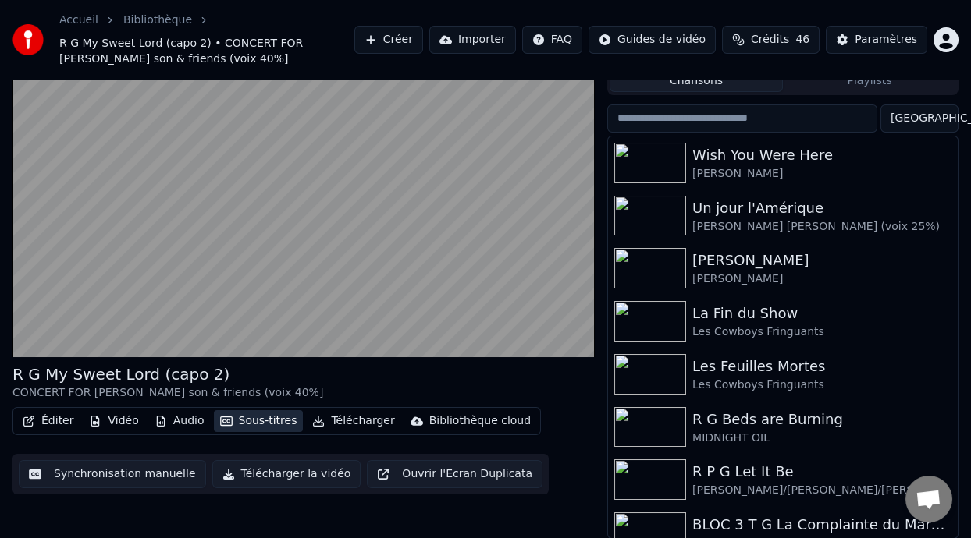
click at [243, 423] on button "Sous-titres" at bounding box center [259, 421] width 90 height 22
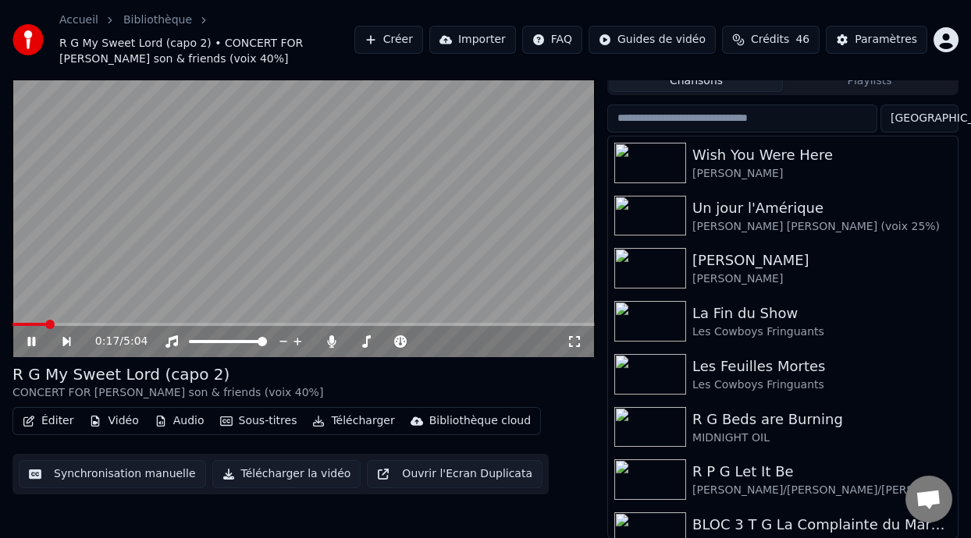
click at [27, 337] on icon at bounding box center [42, 341] width 35 height 12
click at [61, 421] on button "Éditer" at bounding box center [47, 421] width 63 height 22
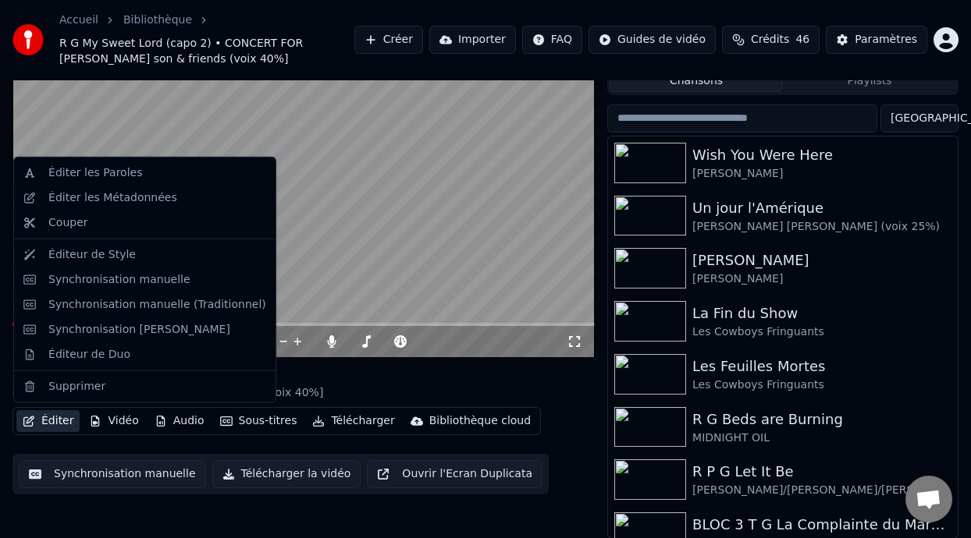
click at [61, 421] on button "Éditer" at bounding box center [47, 421] width 63 height 22
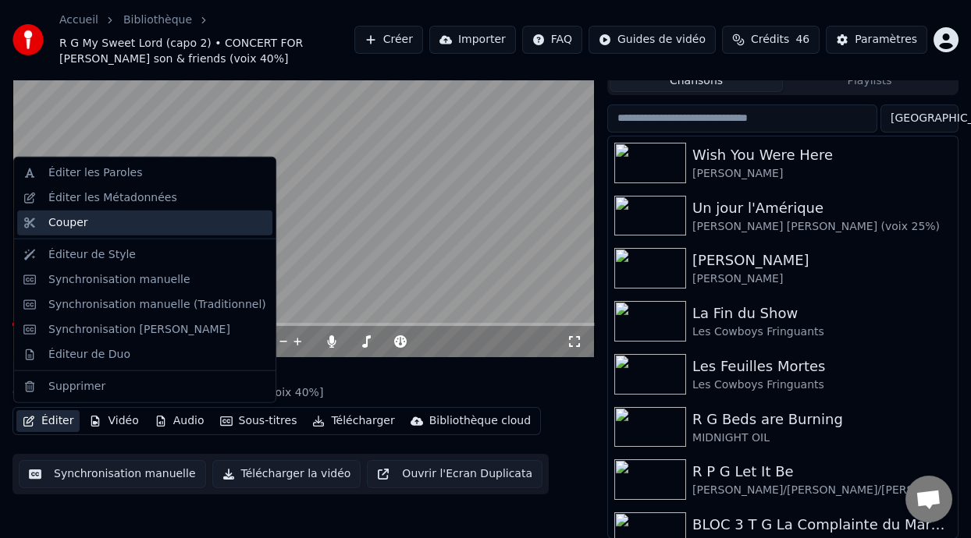
click at [155, 223] on div "Couper" at bounding box center [157, 223] width 218 height 16
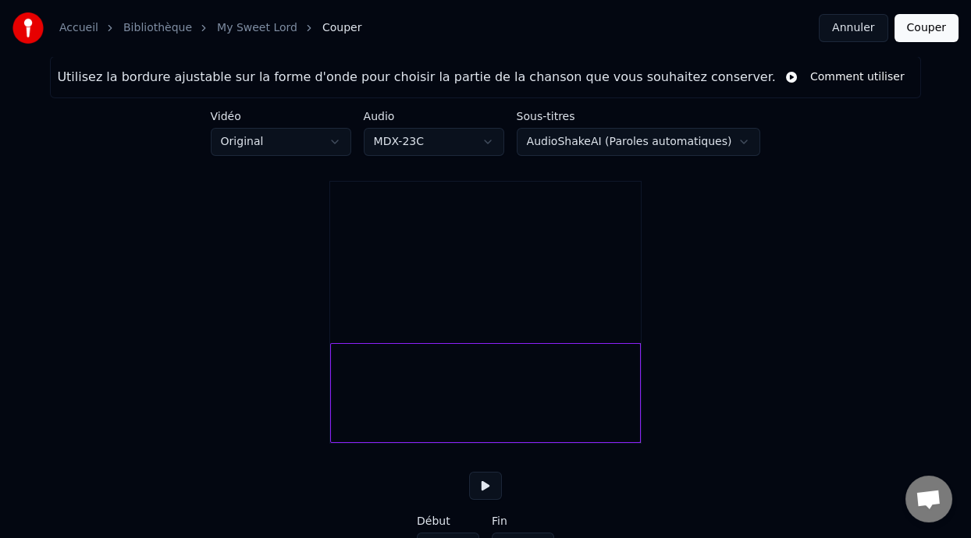
click at [639, 413] on div at bounding box center [637, 393] width 5 height 98
click at [728, 150] on html "Accueil Bibliothèque My Sweet Lord Couper Annuler Couper Utilisez la bordure aj…" at bounding box center [485, 296] width 971 height 592
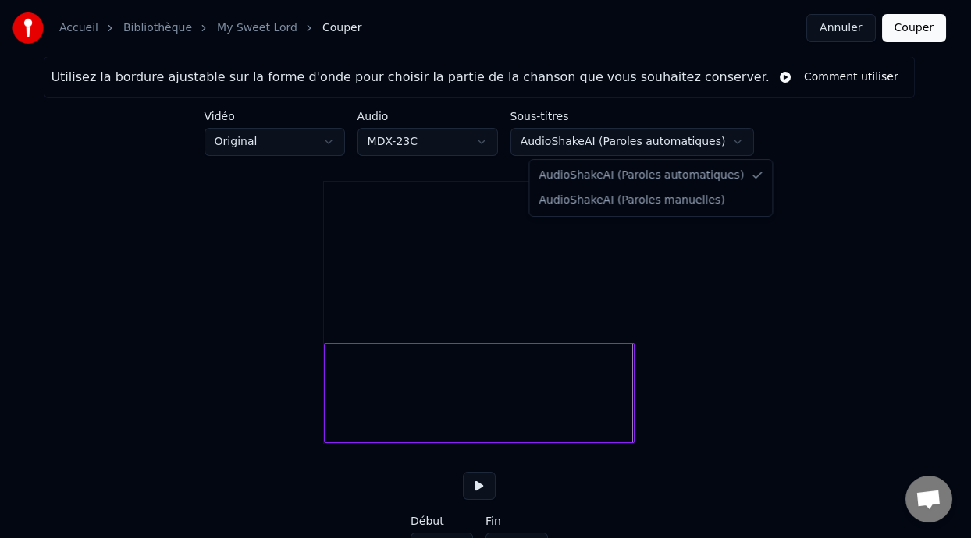
click at [729, 138] on html "Accueil Bibliothèque My Sweet Lord Couper Annuler Couper Utilisez la bordure aj…" at bounding box center [485, 296] width 971 height 592
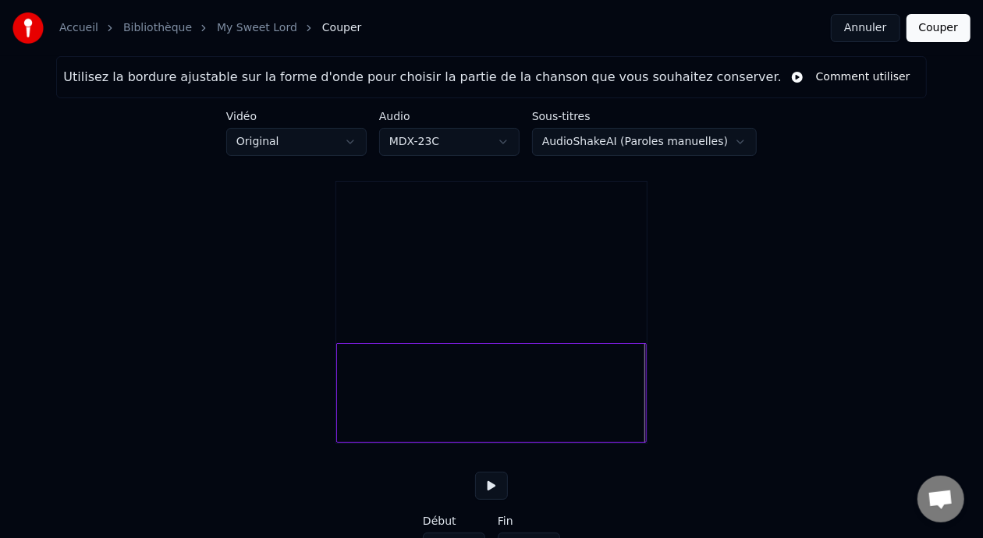
click at [720, 138] on html "Accueil Bibliothèque My Sweet Lord Couper Annuler Couper Utilisez la bordure aj…" at bounding box center [491, 296] width 983 height 592
click at [609, 420] on div at bounding box center [607, 393] width 5 height 98
type input "*****"
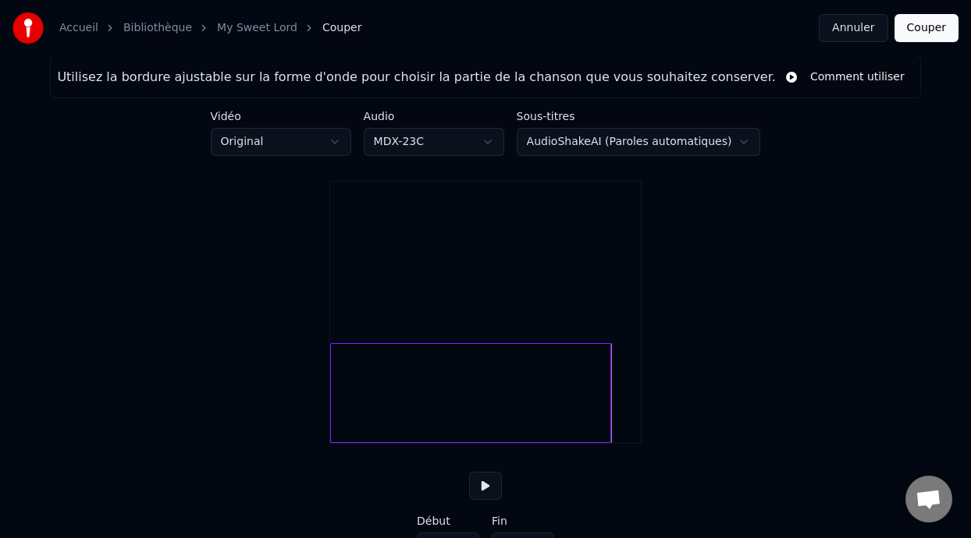
click at [488, 500] on button at bounding box center [485, 486] width 33 height 28
click at [491, 500] on button at bounding box center [485, 486] width 33 height 28
click at [831, 77] on button "Comment utiliser" at bounding box center [845, 77] width 138 height 28
click at [729, 143] on html "Accueil Bibliothèque My Sweet Lord Couper Annuler Couper Utilisez la bordure aj…" at bounding box center [485, 296] width 971 height 592
click at [857, 25] on button "Annuler" at bounding box center [852, 28] width 69 height 28
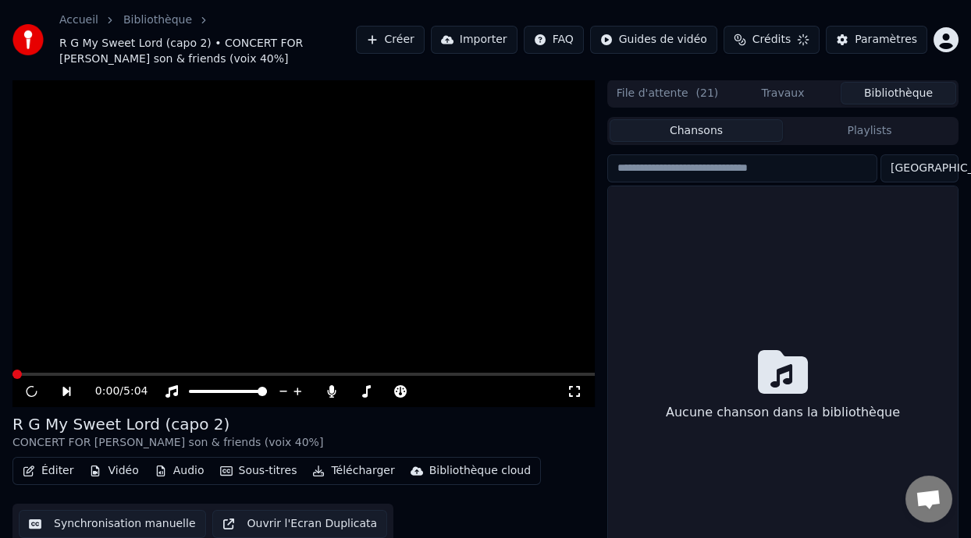
scroll to position [50, 0]
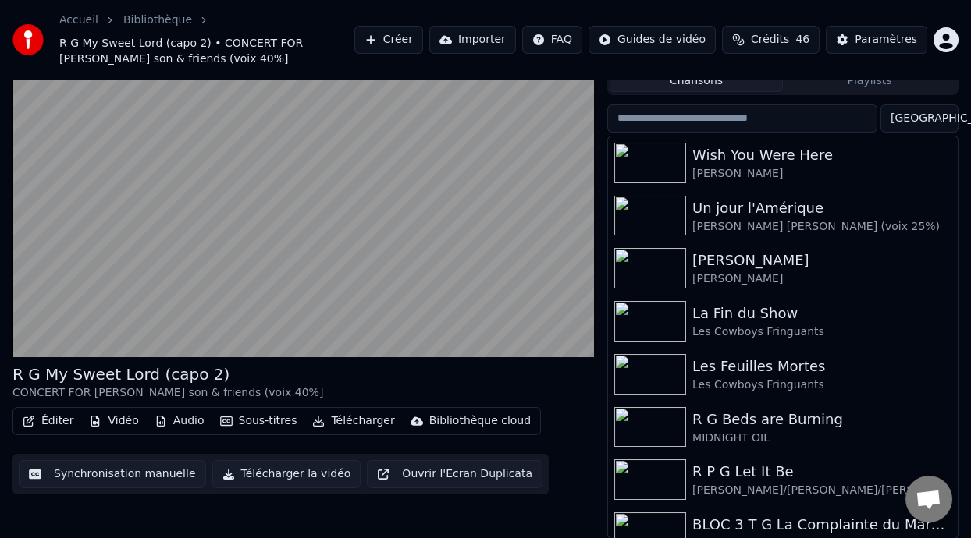
click at [160, 475] on button "Synchronisation manuelle" at bounding box center [112, 474] width 187 height 28
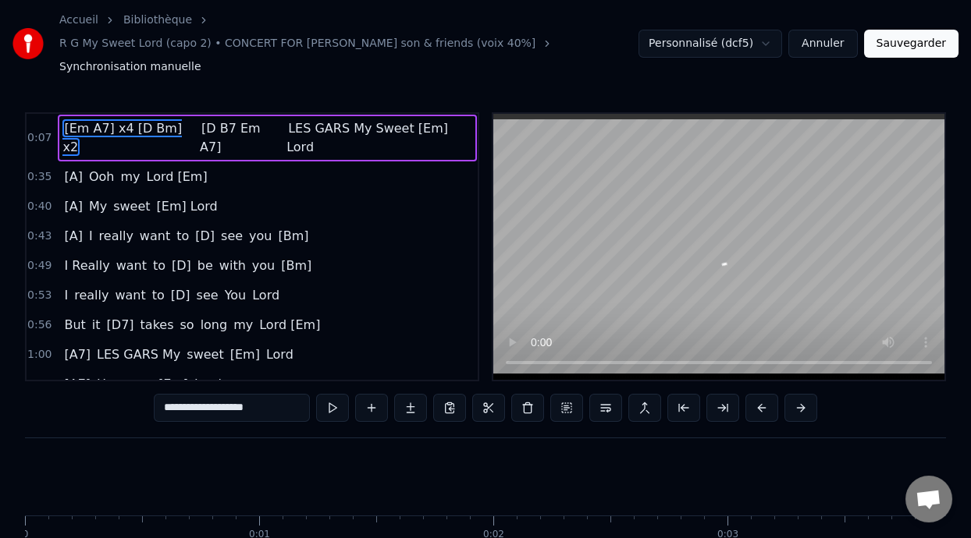
scroll to position [0, 1667]
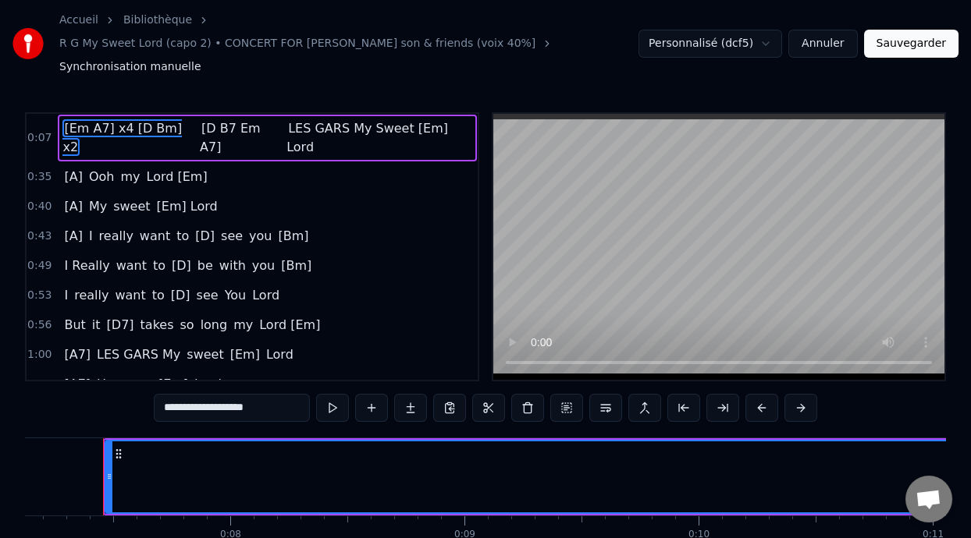
click at [779, 30] on html "Accueil Bibliothèque R G My Sweet Lord (capo 2) • CONCERT FOR [PERSON_NAME] son…" at bounding box center [485, 310] width 971 height 620
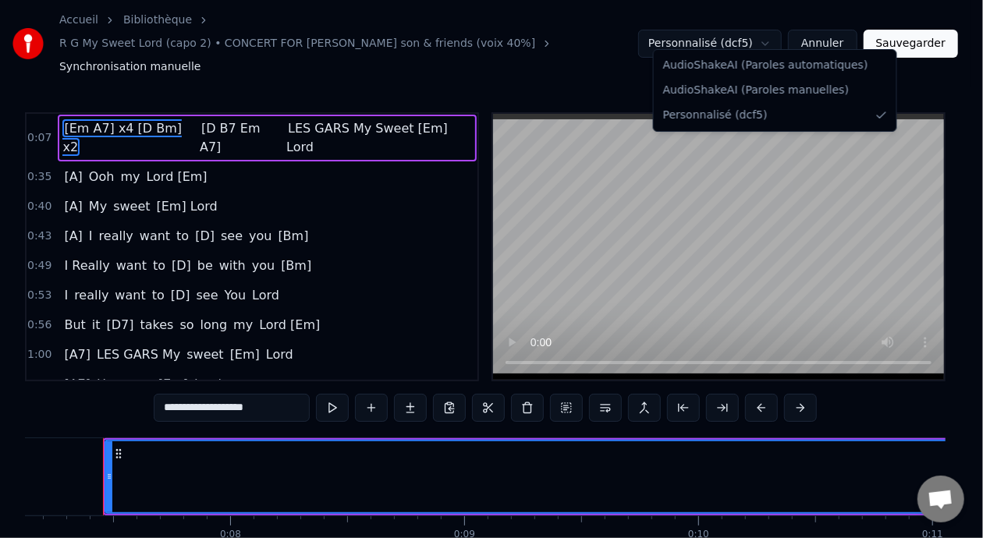
click at [835, 27] on html "Accueil Bibliothèque R G My Sweet Lord (capo 2) • CONCERT FOR [PERSON_NAME] son…" at bounding box center [491, 310] width 983 height 620
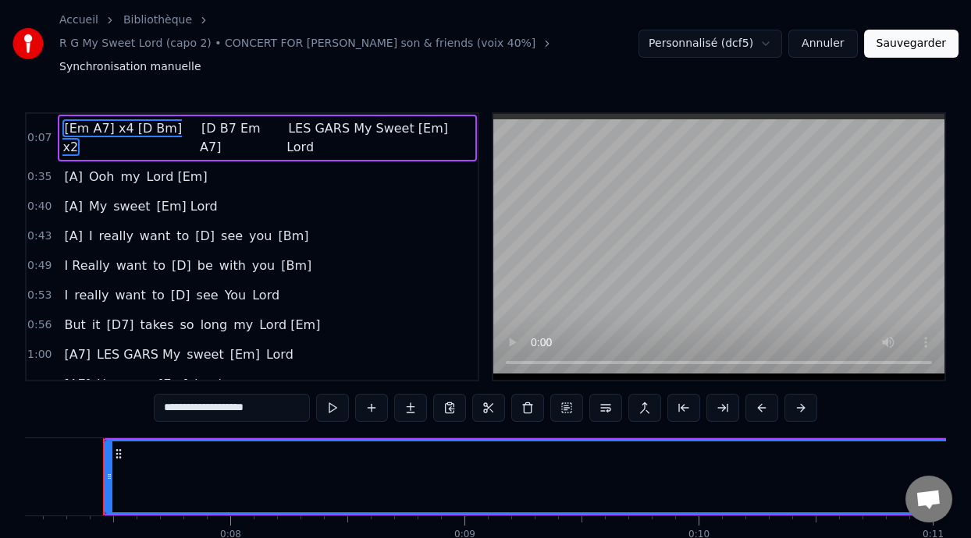
click at [835, 30] on button "Annuler" at bounding box center [822, 44] width 69 height 28
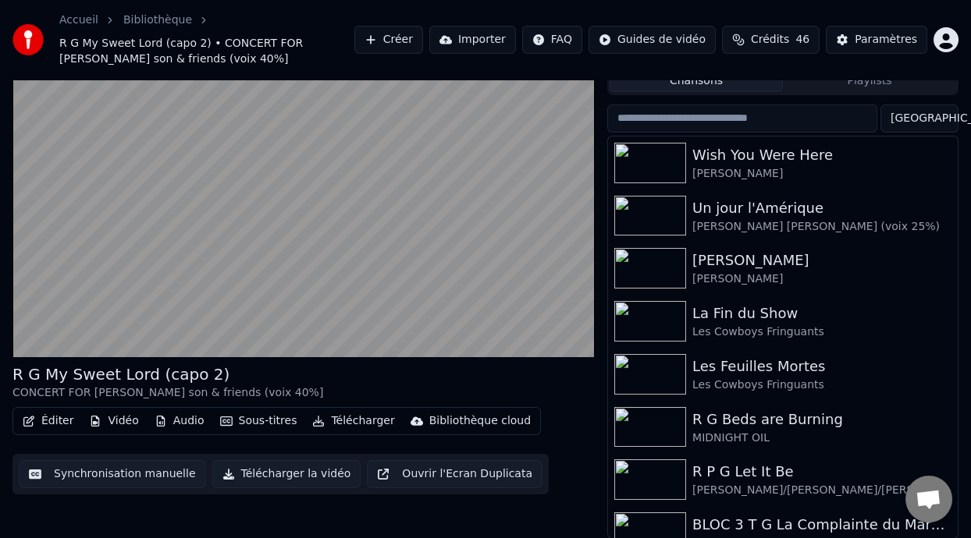
click at [63, 417] on button "Éditer" at bounding box center [47, 421] width 63 height 22
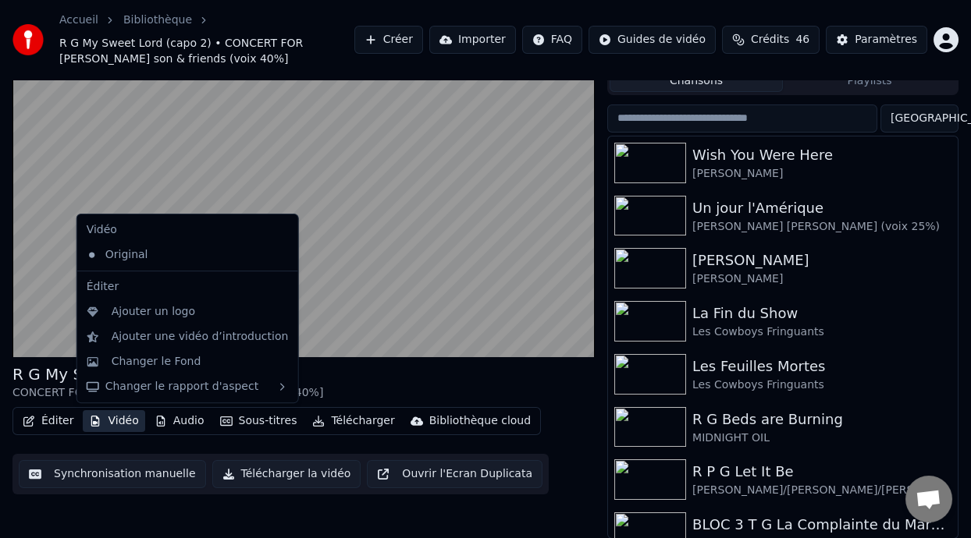
click at [119, 414] on button "Vidéo" at bounding box center [114, 421] width 62 height 22
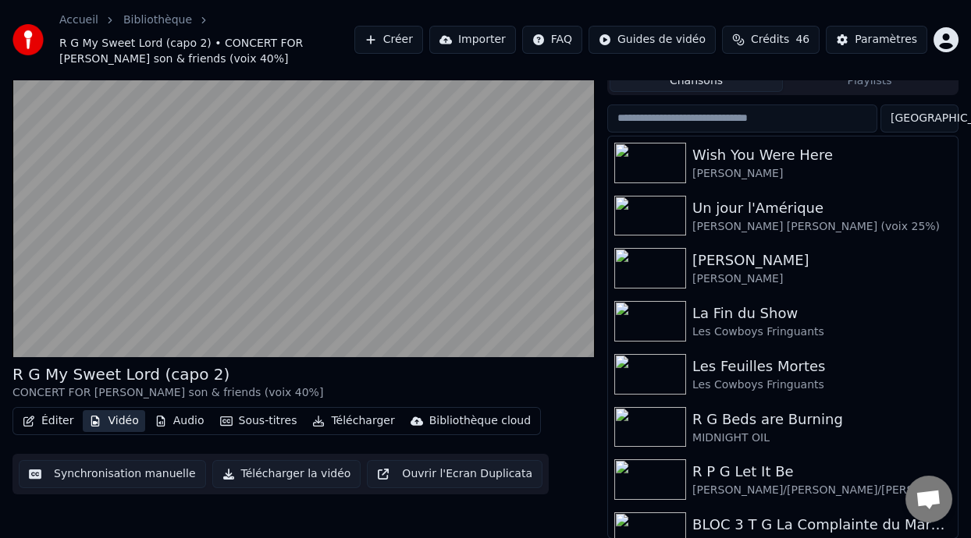
click at [119, 417] on button "Vidéo" at bounding box center [114, 421] width 62 height 22
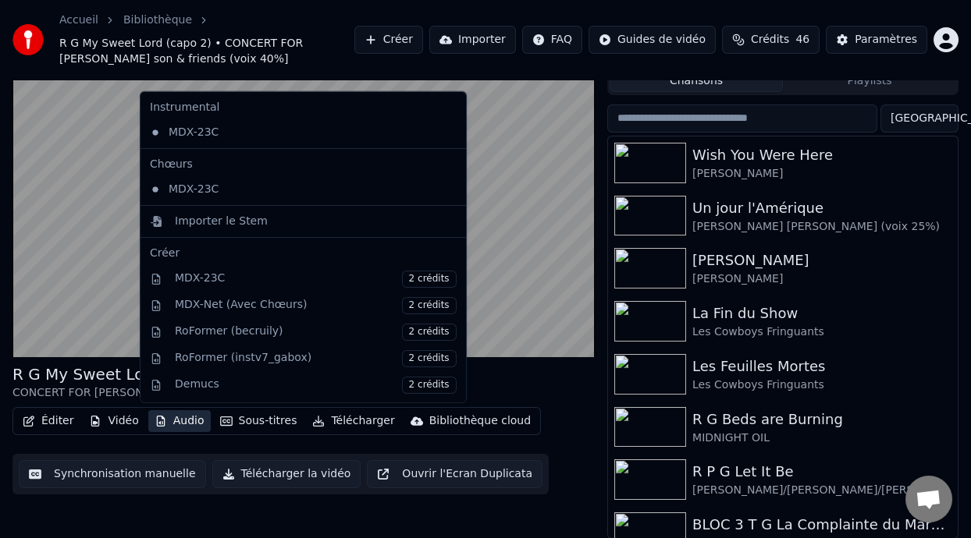
click at [188, 421] on button "Audio" at bounding box center [179, 421] width 62 height 22
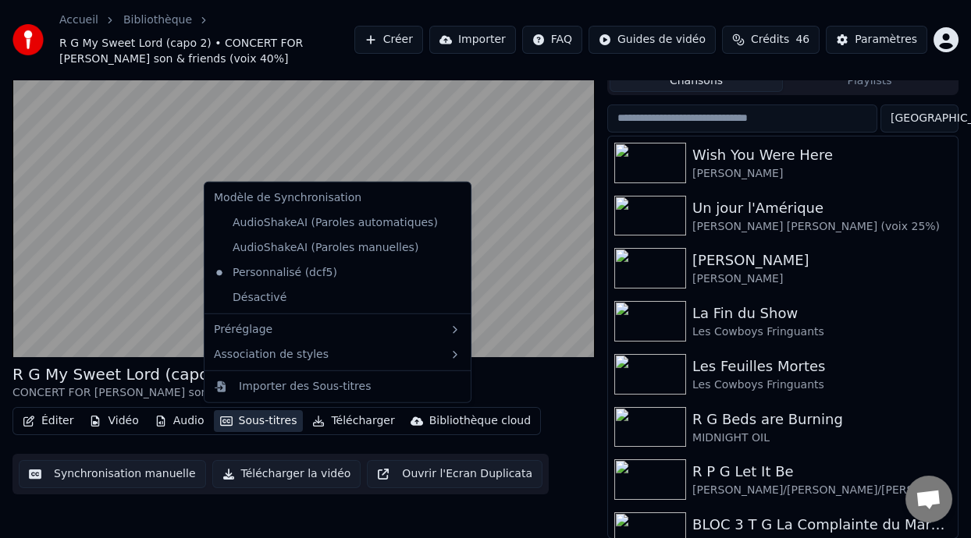
click at [252, 421] on button "Sous-titres" at bounding box center [259, 421] width 90 height 22
click at [360, 253] on div "AudioShakeAI (Paroles manuelles)" at bounding box center [316, 248] width 217 height 25
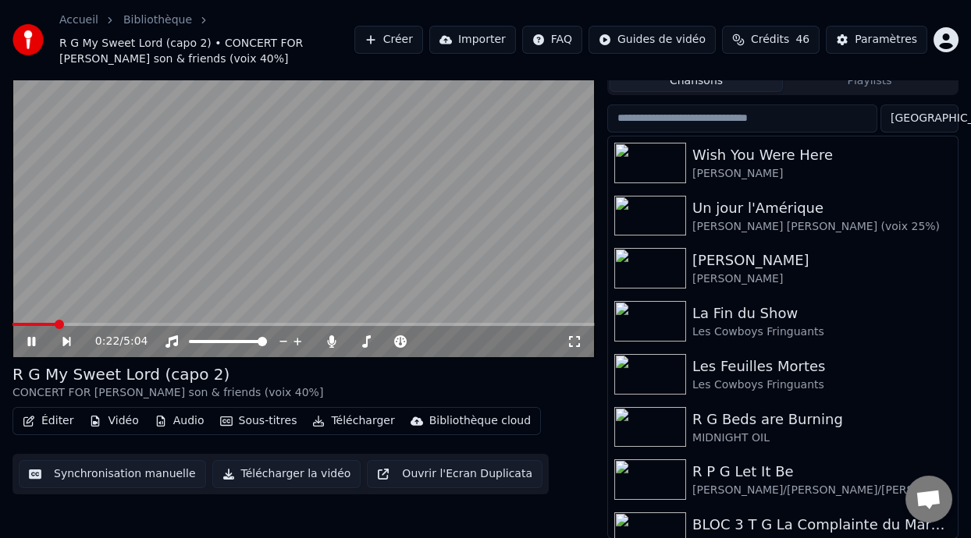
click at [266, 418] on button "Sous-titres" at bounding box center [259, 421] width 90 height 22
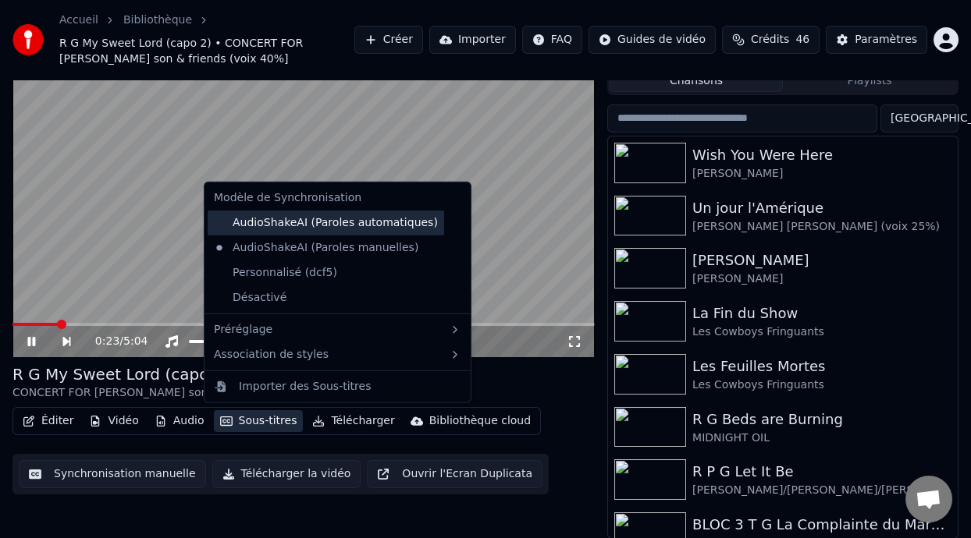
click at [364, 222] on div "AudioShakeAI (Paroles automatiques)" at bounding box center [326, 223] width 236 height 25
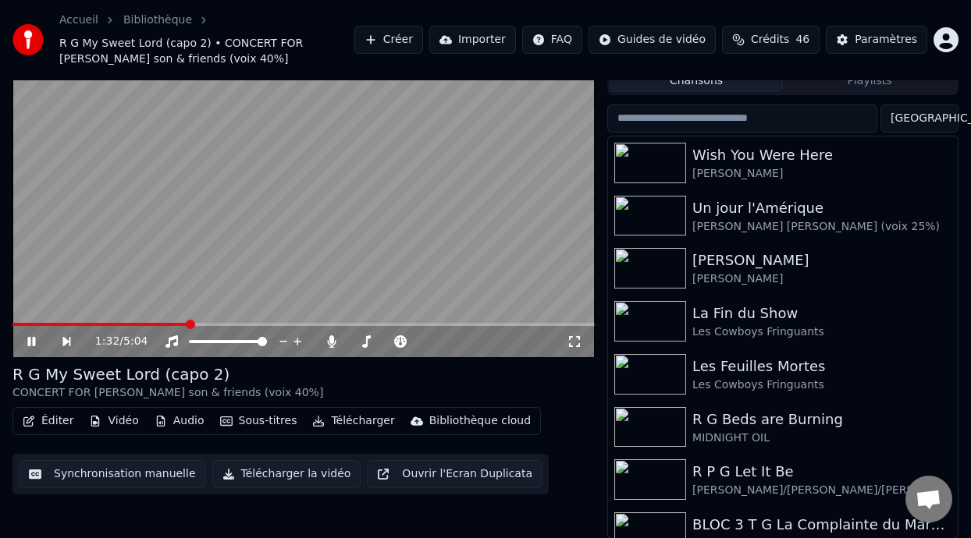
click at [190, 320] on span at bounding box center [190, 324] width 9 height 9
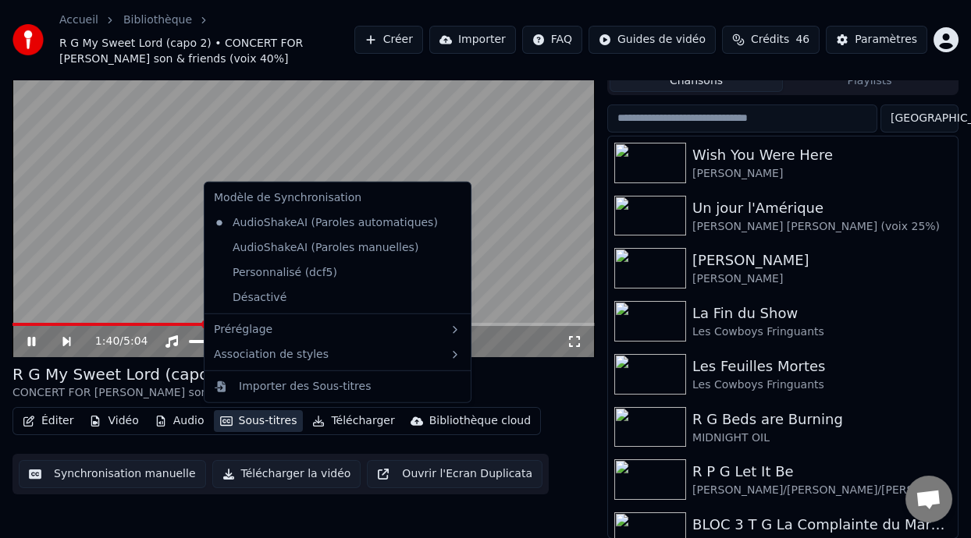
click at [263, 417] on button "Sous-titres" at bounding box center [259, 421] width 90 height 22
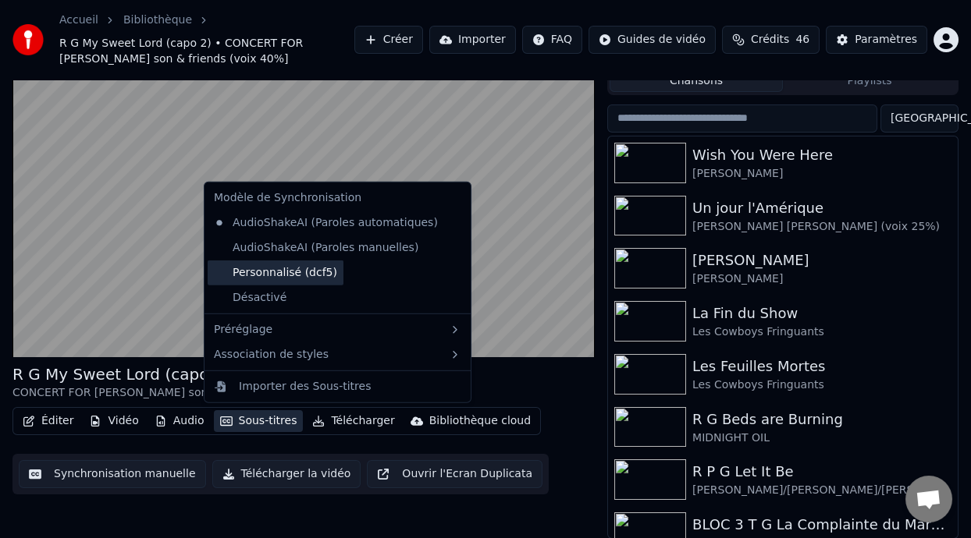
click at [301, 268] on div "Personnalisé (dcf5)" at bounding box center [276, 273] width 136 height 25
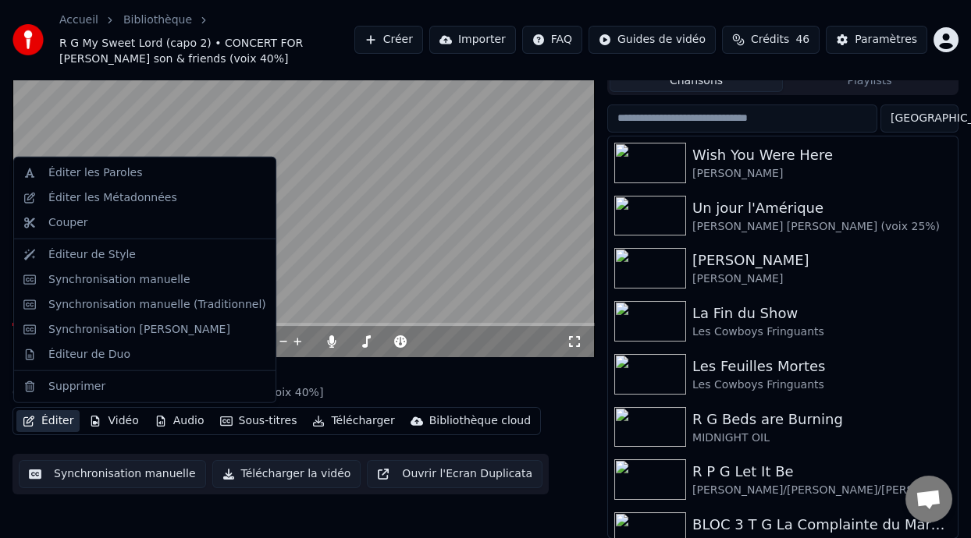
click at [61, 421] on button "Éditer" at bounding box center [47, 421] width 63 height 22
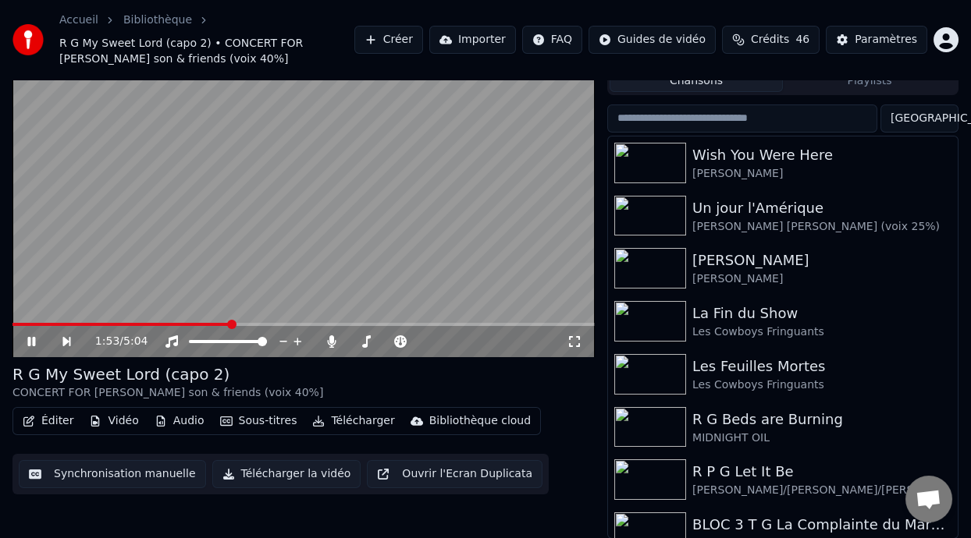
click at [301, 309] on video at bounding box center [303, 194] width 582 height 328
click at [14, 320] on span at bounding box center [18, 324] width 9 height 9
click at [31, 337] on icon at bounding box center [31, 341] width 9 height 11
click at [31, 337] on icon at bounding box center [42, 341] width 35 height 12
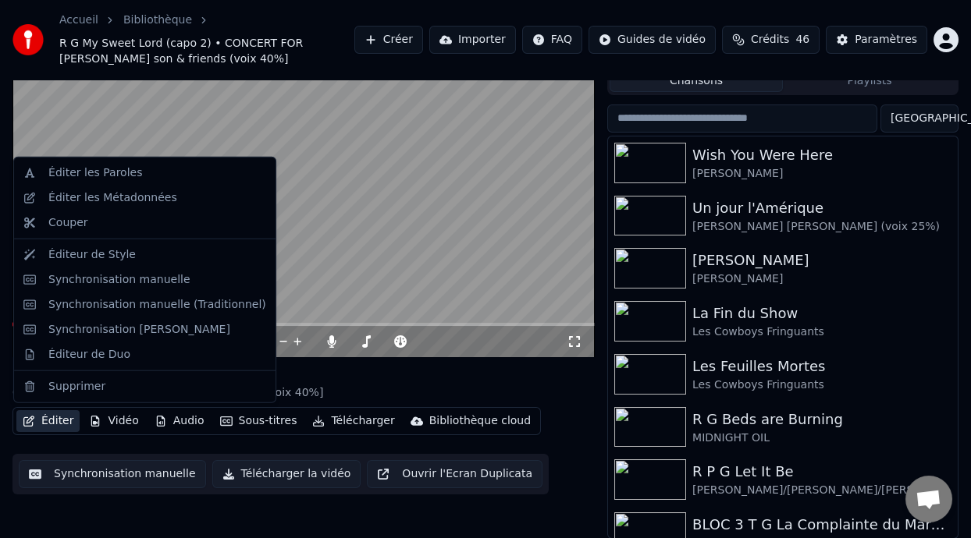
click at [62, 424] on button "Éditer" at bounding box center [47, 421] width 63 height 22
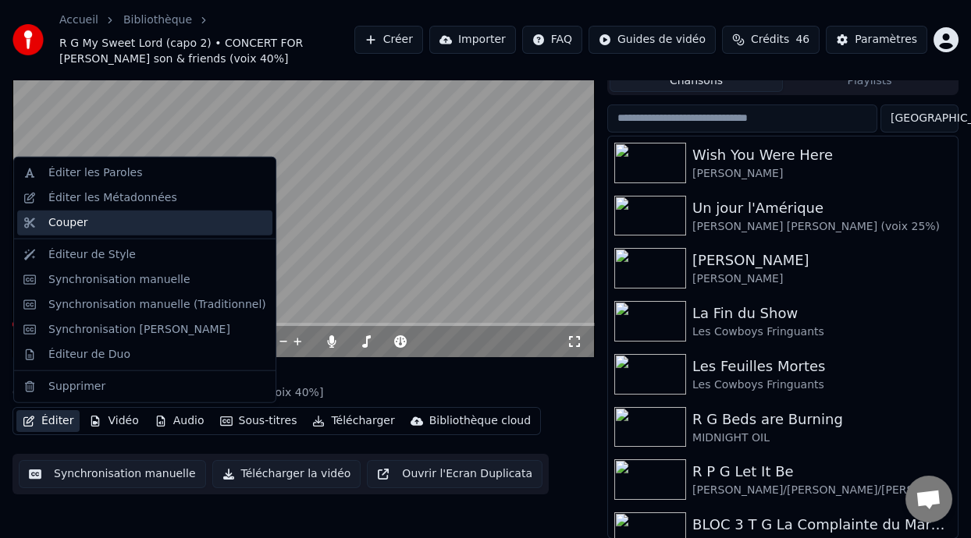
click at [195, 228] on div "Couper" at bounding box center [157, 223] width 218 height 16
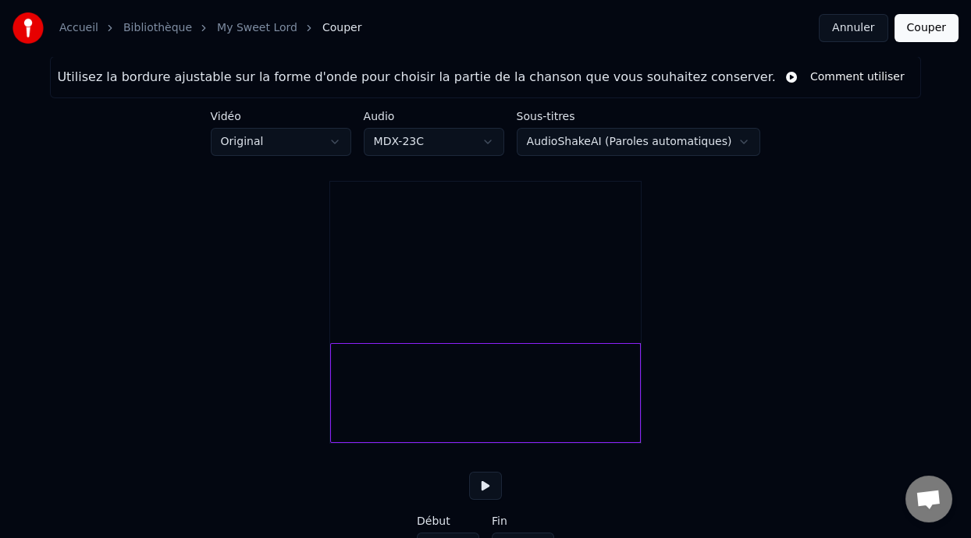
click at [637, 418] on div at bounding box center [485, 312] width 312 height 263
click at [609, 416] on div at bounding box center [609, 393] width 5 height 98
click at [483, 500] on button at bounding box center [485, 486] width 33 height 28
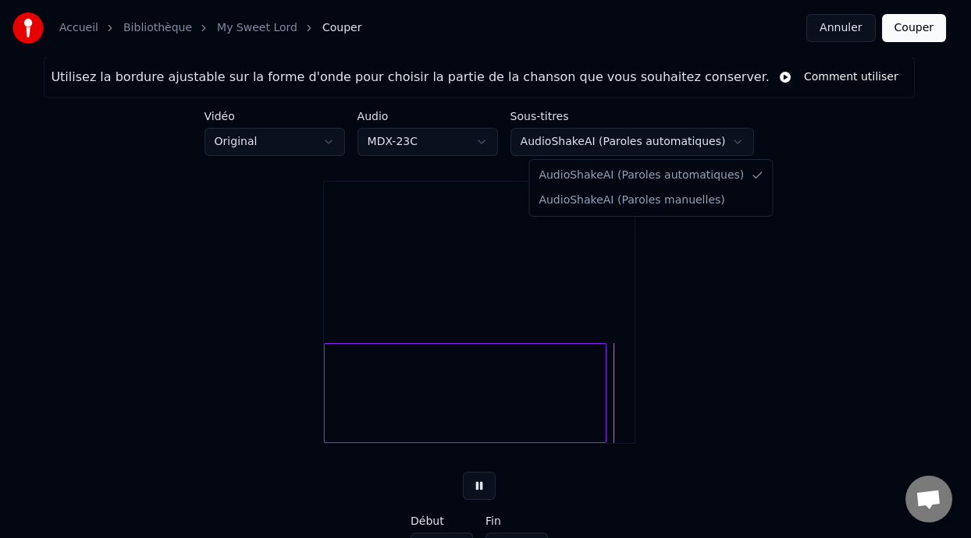
click at [738, 135] on html "Accueil Bibliothèque My Sweet Lord Couper Annuler Couper Utilisez la bordure aj…" at bounding box center [485, 296] width 971 height 592
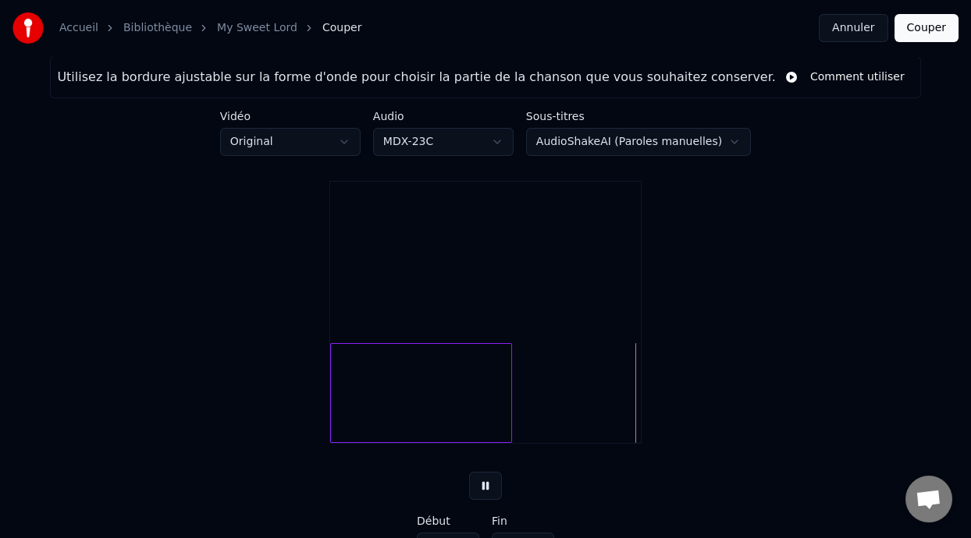
click at [509, 409] on div at bounding box center [508, 393] width 5 height 98
type input "*****"
click at [484, 499] on button at bounding box center [485, 486] width 33 height 28
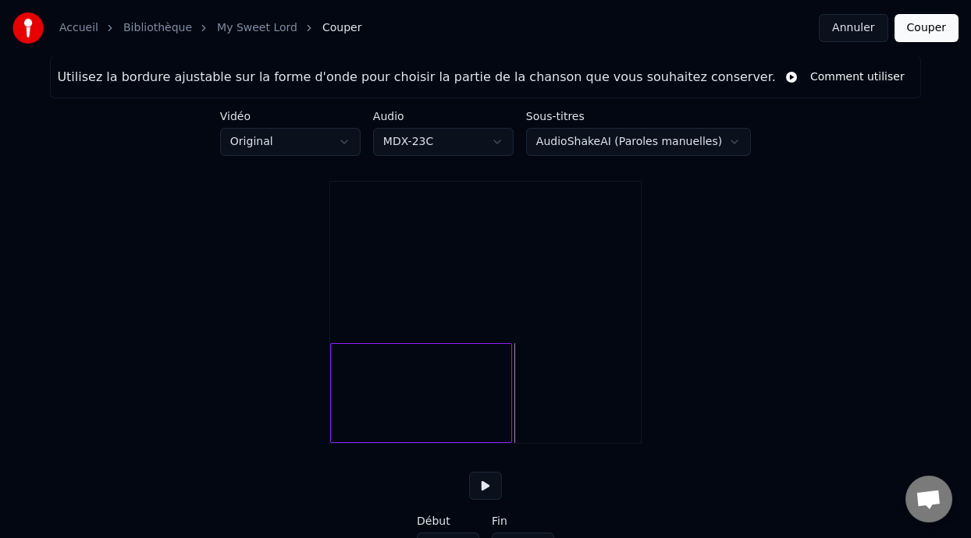
click at [484, 499] on button at bounding box center [485, 486] width 33 height 28
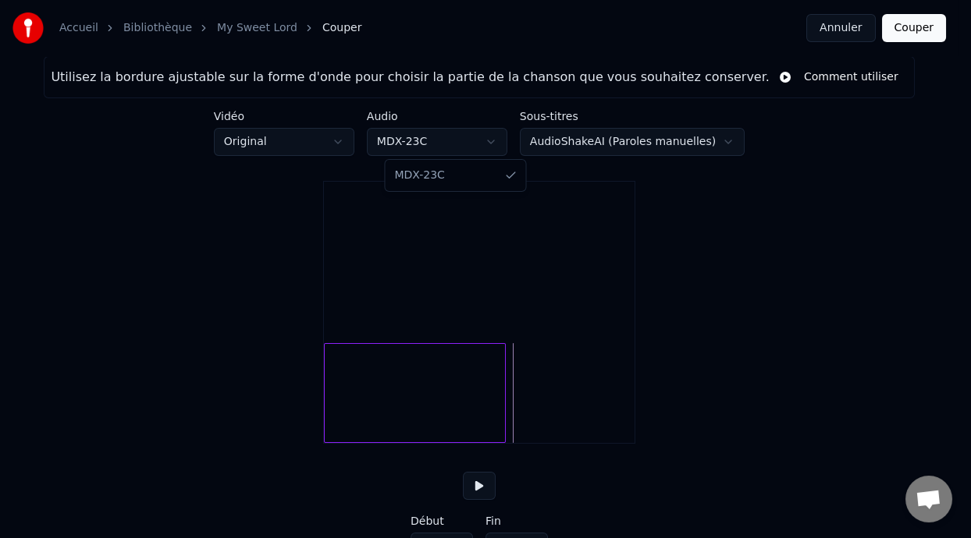
click at [512, 140] on html "Accueil Bibliothèque My Sweet Lord Couper Annuler Couper Utilisez la bordure aj…" at bounding box center [485, 296] width 971 height 592
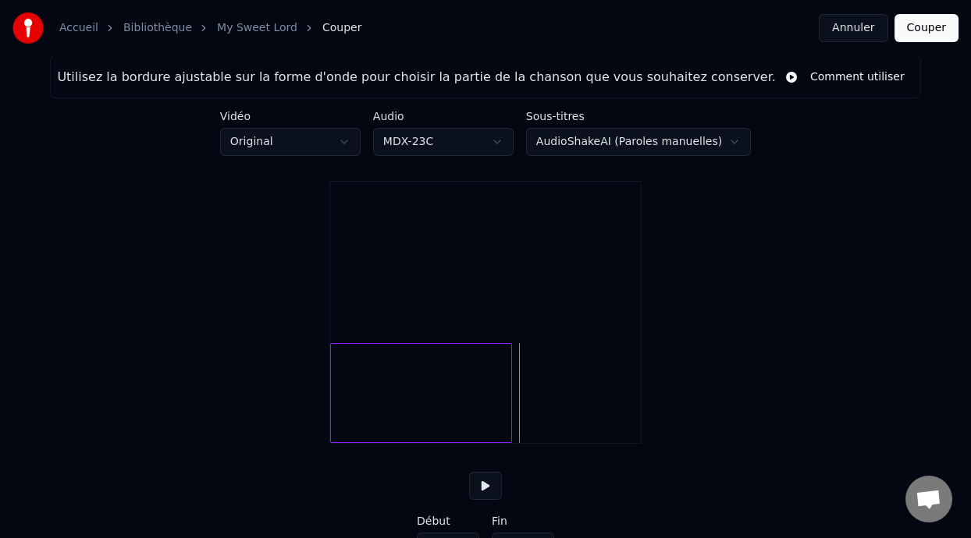
click at [512, 140] on html "Accueil Bibliothèque My Sweet Lord Couper Annuler Couper Utilisez la bordure aj…" at bounding box center [485, 296] width 971 height 592
click at [722, 142] on html "Accueil Bibliothèque My Sweet Lord Couper Annuler Couper Utilisez la bordure aj…" at bounding box center [485, 296] width 971 height 592
click at [868, 28] on button "Annuler" at bounding box center [852, 28] width 69 height 28
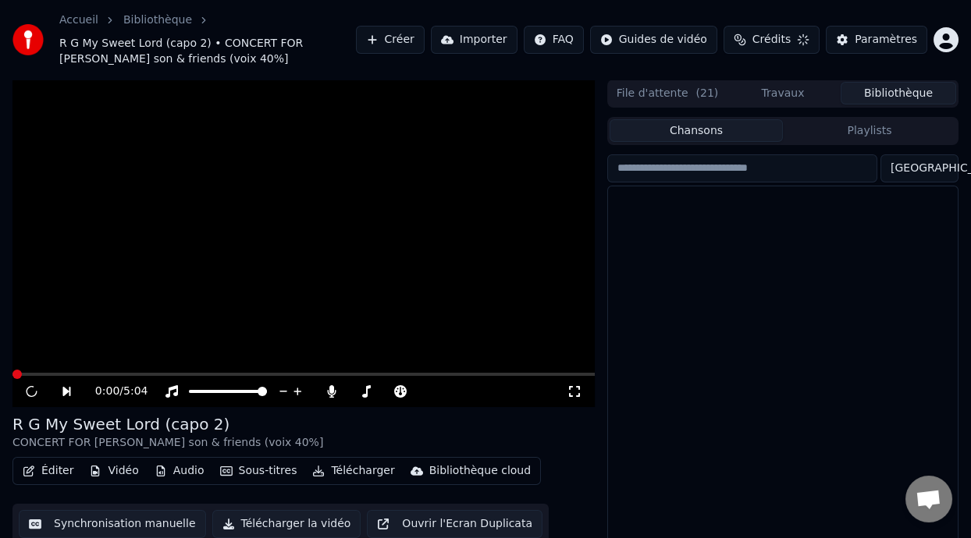
scroll to position [50, 0]
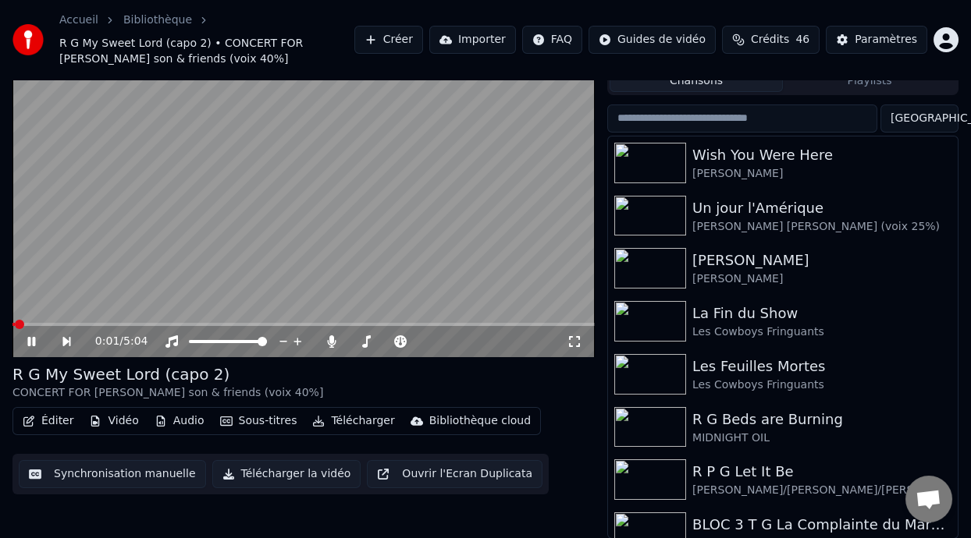
click at [30, 340] on icon at bounding box center [42, 341] width 35 height 12
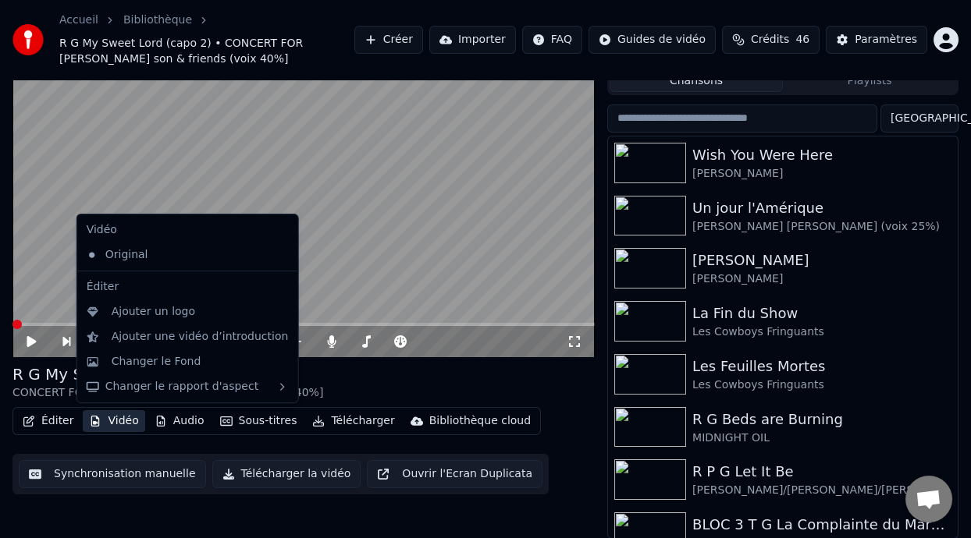
click at [119, 424] on button "Vidéo" at bounding box center [114, 421] width 62 height 22
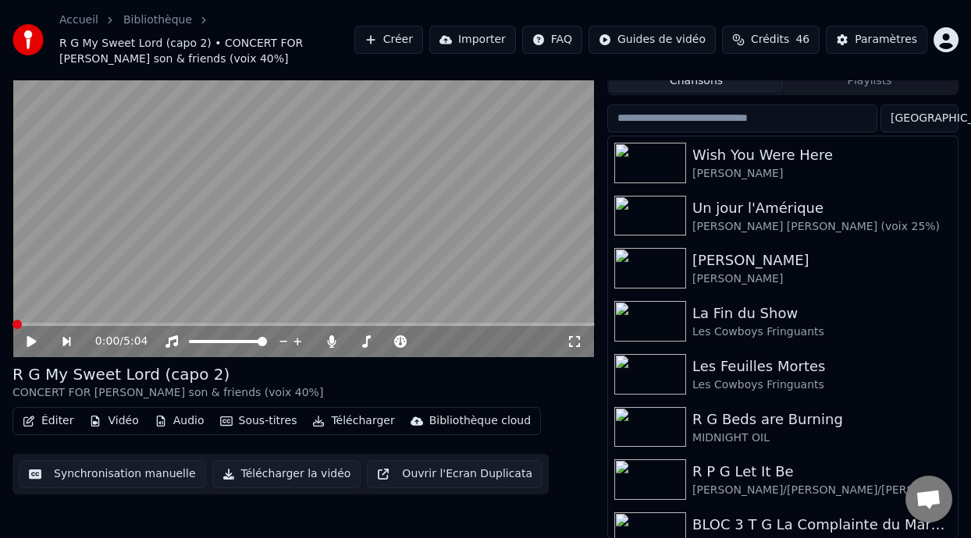
click at [368, 514] on div "0:00 / 5:04 R G My Sweet Lord (capo 2) CONCERT FOR [PERSON_NAME] son & friends …" at bounding box center [303, 285] width 582 height 510
click at [62, 415] on button "Éditer" at bounding box center [47, 421] width 63 height 22
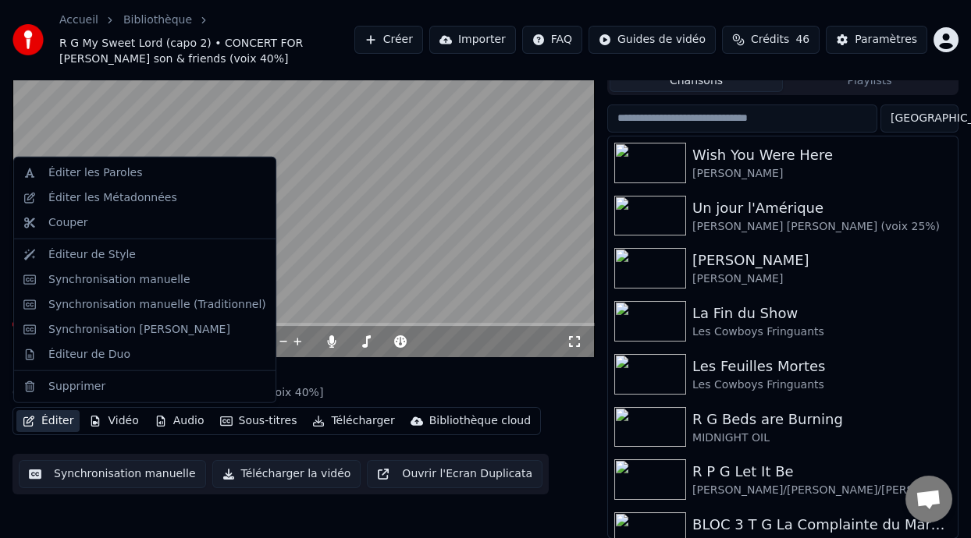
click at [137, 513] on div "0:00 / 5:04 R G My Sweet Lord (capo 2) CONCERT FOR [PERSON_NAME] son & friends …" at bounding box center [303, 285] width 582 height 510
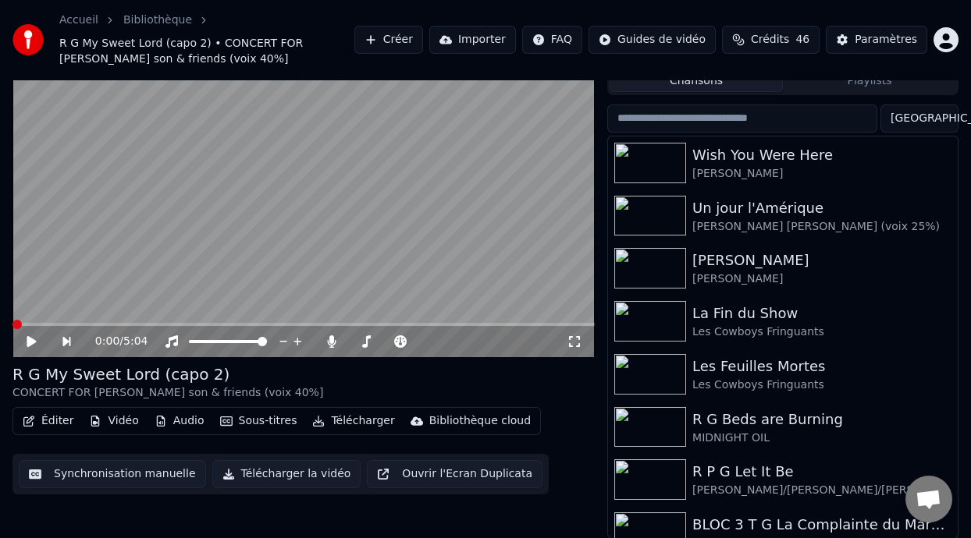
click at [25, 337] on icon at bounding box center [42, 341] width 35 height 12
click at [372, 324] on span at bounding box center [371, 324] width 9 height 9
click at [337, 322] on span at bounding box center [336, 324] width 9 height 9
click at [309, 322] on span at bounding box center [308, 324] width 9 height 9
click at [33, 335] on icon at bounding box center [42, 341] width 35 height 12
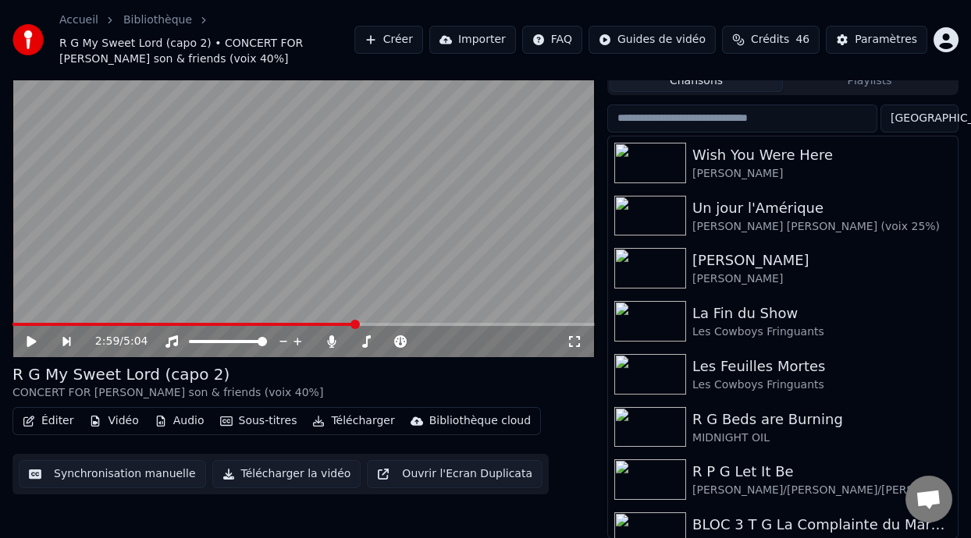
click at [195, 373] on div "R G My Sweet Lord (capo 2)" at bounding box center [167, 375] width 311 height 22
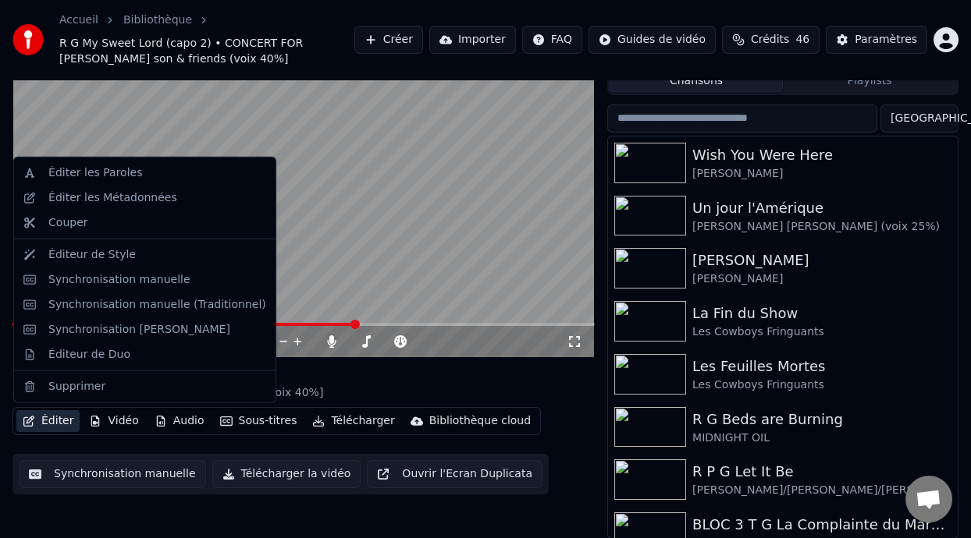
click at [51, 423] on button "Éditer" at bounding box center [47, 421] width 63 height 22
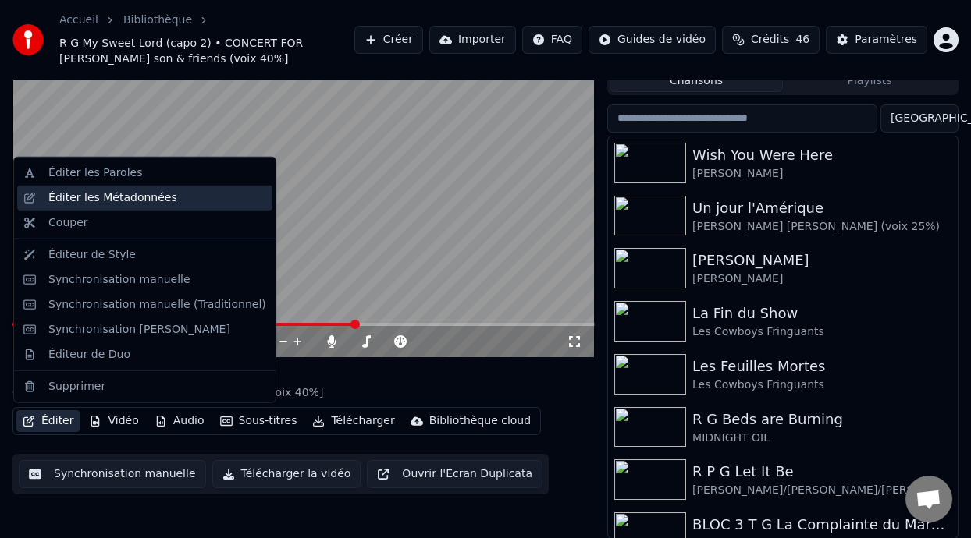
click at [168, 200] on div "Éditer les Métadonnées" at bounding box center [157, 198] width 218 height 16
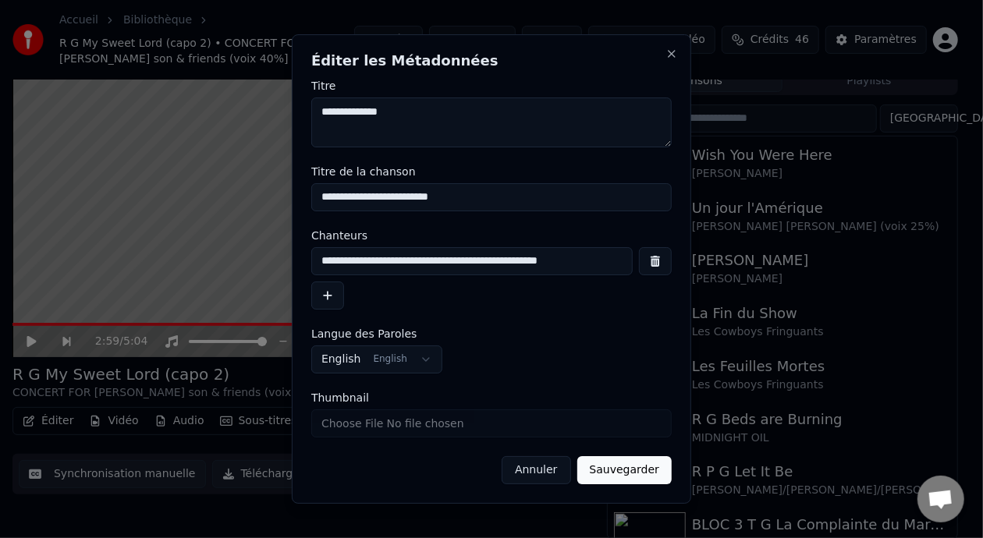
click at [420, 199] on input "**********" at bounding box center [491, 197] width 360 height 28
type input "**********"
click at [625, 472] on button "Sauvegarder" at bounding box center [624, 470] width 94 height 28
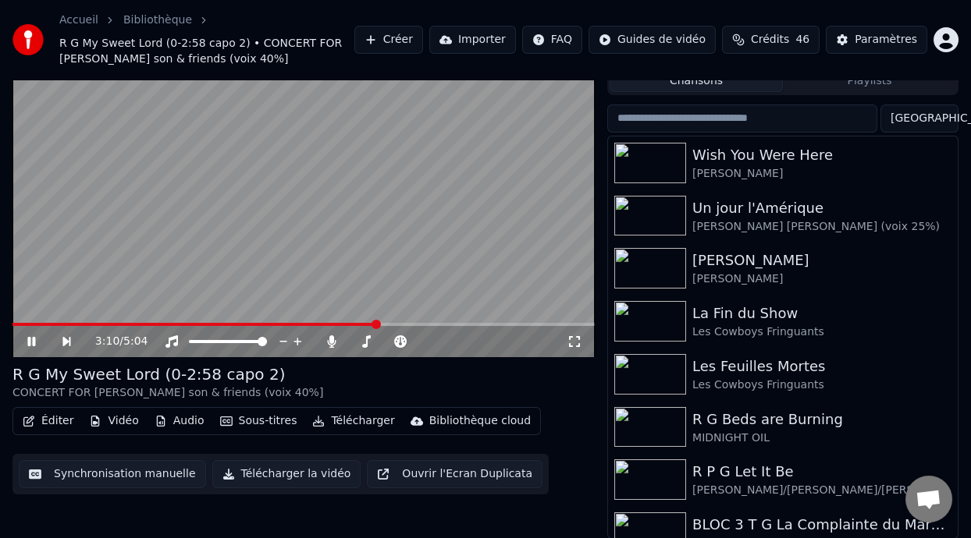
click at [30, 339] on icon at bounding box center [31, 341] width 8 height 9
